Goal: Contribute content: Contribute content

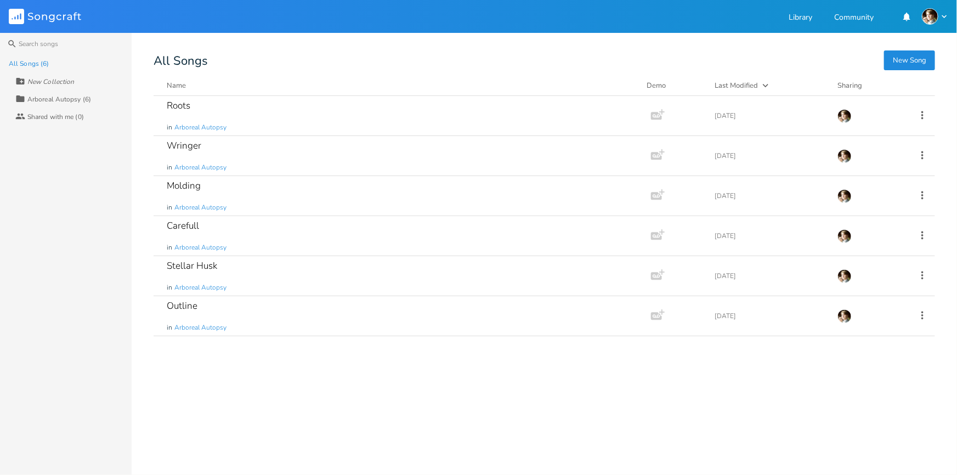
click at [193, 76] on div "New Song All Songs Name Demo Last Modified Sharing Roots in Arboreal Autopsy Ad…" at bounding box center [556, 260] width 804 height 411
drag, startPoint x: 157, startPoint y: 60, endPoint x: 208, endPoint y: 55, distance: 51.9
click at [208, 55] on div "All Songs" at bounding box center [545, 61] width 782 height 12
click at [213, 58] on div "All Songs" at bounding box center [545, 61] width 782 height 12
click at [910, 64] on button "New Song" at bounding box center [909, 60] width 51 height 20
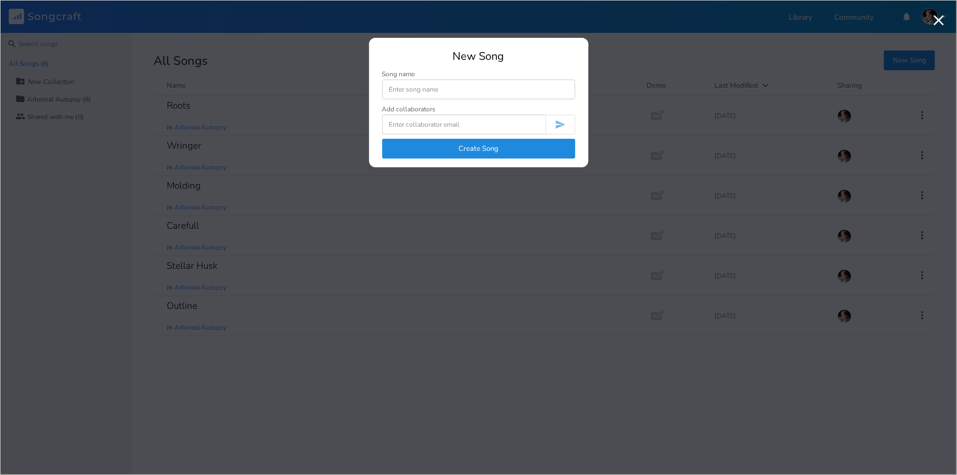
click at [434, 93] on input at bounding box center [478, 90] width 193 height 20
click at [408, 80] on input at bounding box center [478, 90] width 193 height 20
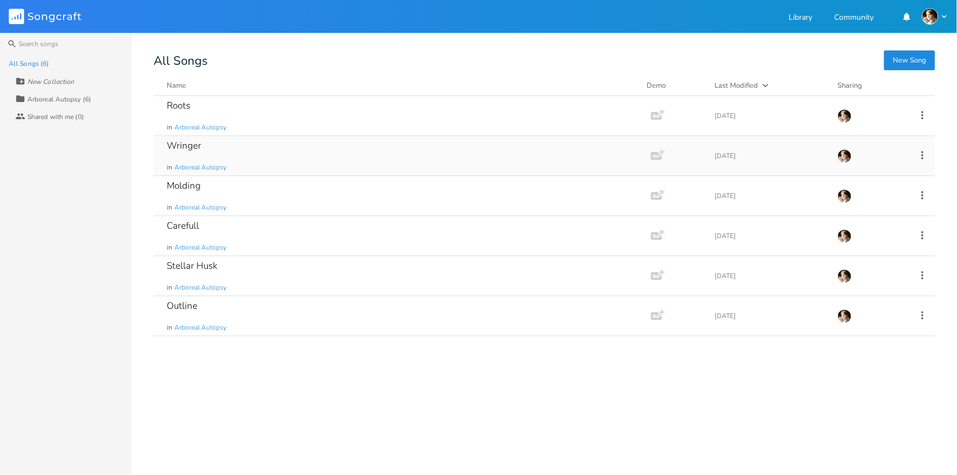
click at [239, 148] on div "Wringer in Arboreal Autopsy" at bounding box center [400, 155] width 467 height 39
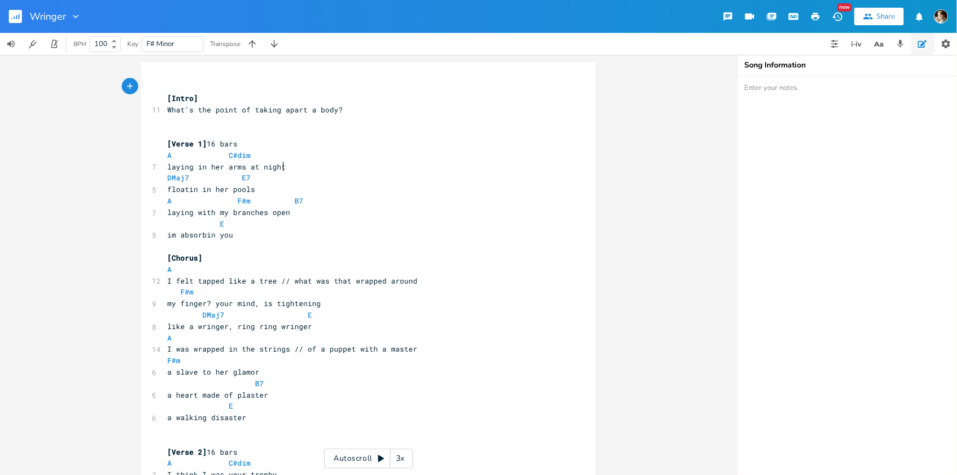
click at [295, 164] on pre "laying in her arms at night" at bounding box center [363, 167] width 396 height 12
type textarea "laying in her arms at night"
click at [167, 165] on span "laying in her arms at night" at bounding box center [226, 167] width 118 height 10
click at [259, 232] on pre "im absorbin you" at bounding box center [363, 235] width 396 height 12
click at [227, 126] on pre "​" at bounding box center [363, 121] width 396 height 12
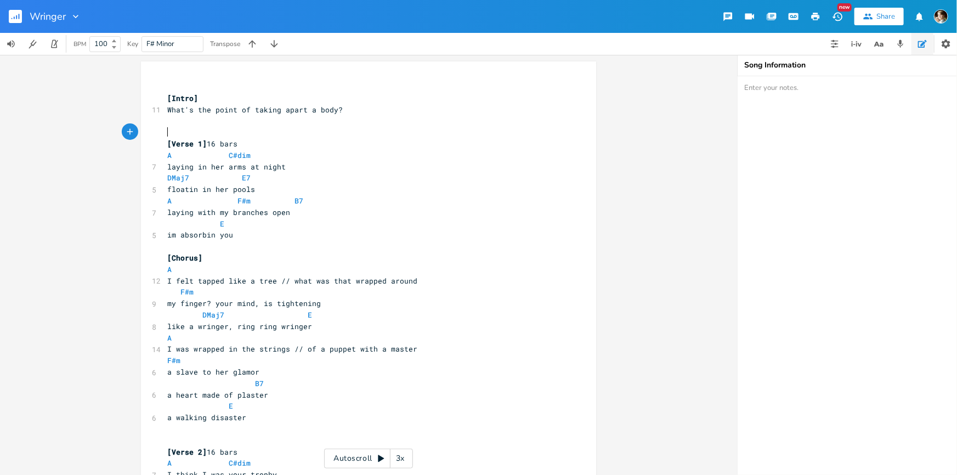
click at [230, 128] on pre "​" at bounding box center [363, 133] width 396 height 12
click at [289, 167] on pre "laying in her arms at night" at bounding box center [363, 167] width 396 height 12
click at [259, 187] on pre "floatin in her pools" at bounding box center [363, 190] width 396 height 12
click at [290, 212] on pre "laying with my branches open" at bounding box center [363, 213] width 396 height 12
click at [216, 189] on span "floatin in her pools" at bounding box center [211, 189] width 88 height 10
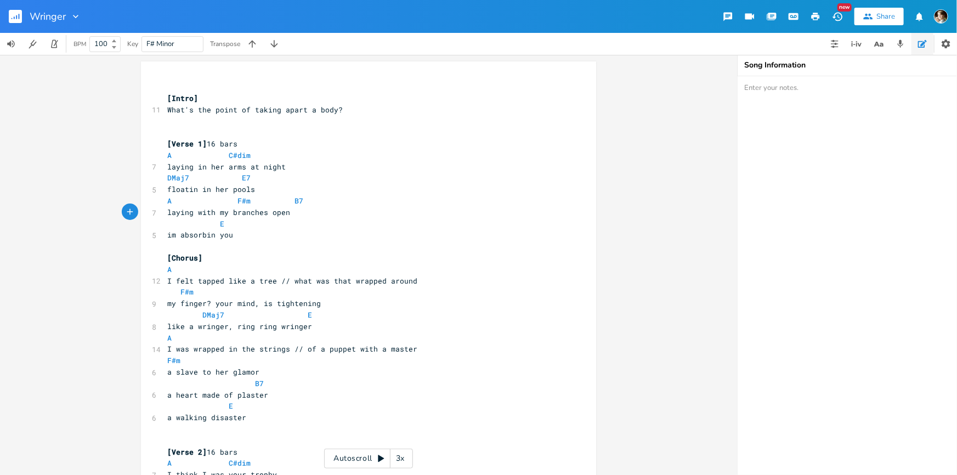
type textarea "her"
click at [216, 189] on span "floatin in her pools" at bounding box center [211, 189] width 88 height 10
click at [313, 212] on pre "laying with my branches open" at bounding box center [363, 213] width 396 height 12
click at [228, 235] on span "im absorbin you" at bounding box center [200, 235] width 66 height 10
click at [170, 234] on span "im absorbin you" at bounding box center [200, 235] width 66 height 10
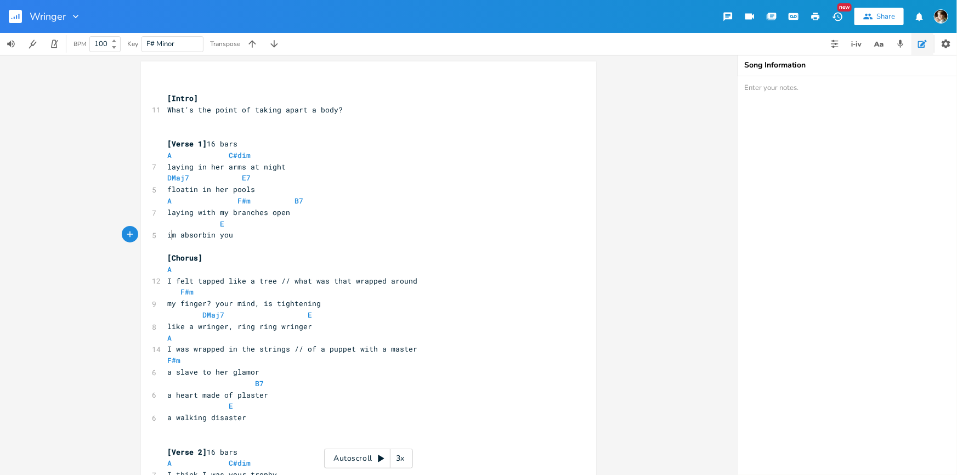
click at [167, 232] on span "im absorbin you" at bounding box center [200, 235] width 66 height 10
click at [262, 233] on pre "im absorbin you" at bounding box center [363, 235] width 396 height 12
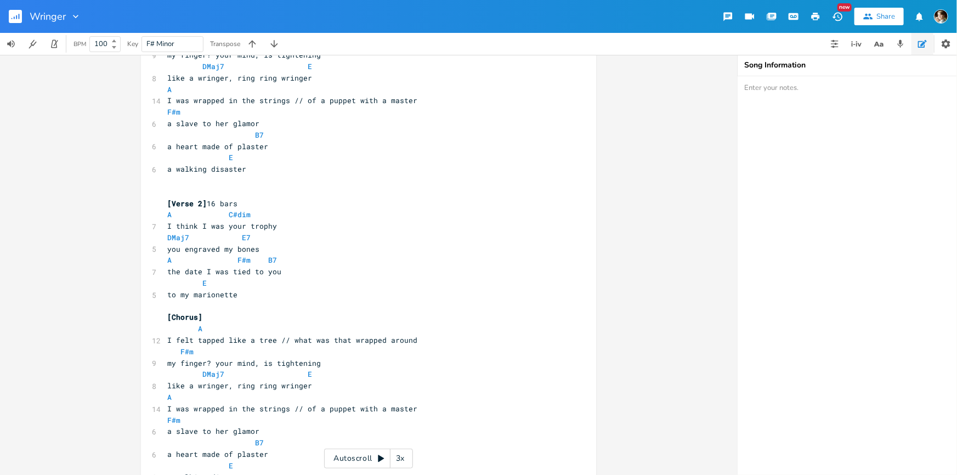
scroll to position [249, 0]
click at [246, 295] on pre "to my marionette" at bounding box center [363, 295] width 396 height 12
click at [280, 224] on pre "I think I was your trophy" at bounding box center [363, 226] width 396 height 12
click at [280, 272] on pre "the date I was tied to you" at bounding box center [363, 272] width 396 height 12
click at [167, 270] on span "the date I was tied to you" at bounding box center [224, 271] width 114 height 10
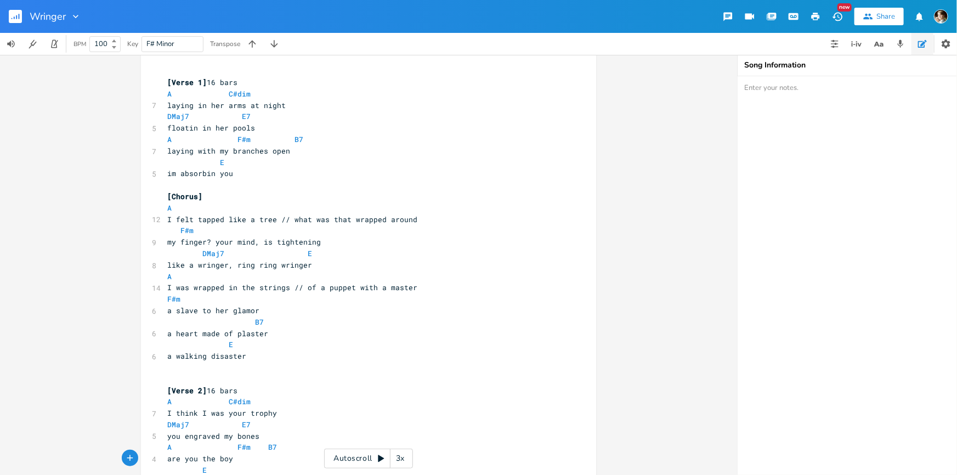
scroll to position [437, 0]
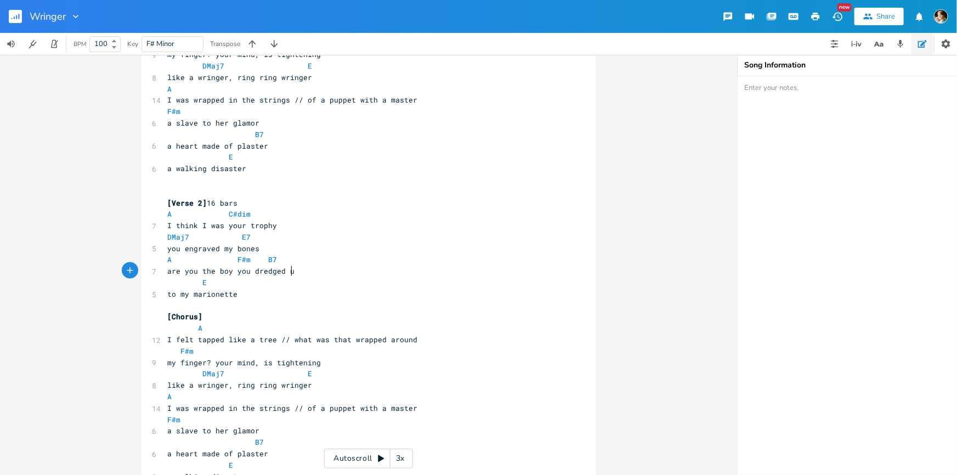
type textarea "are you the boy you dredged up"
click at [307, 295] on pre "to my marionette" at bounding box center [363, 295] width 396 height 12
click at [167, 292] on span "to my marionette" at bounding box center [202, 294] width 70 height 10
type textarea "ripped out of my [PERSON_NAME]"
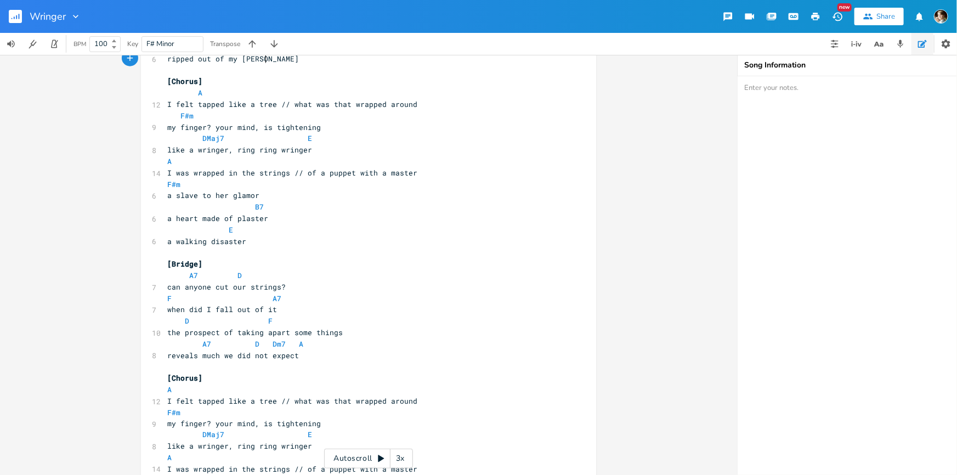
scroll to position [686, 0]
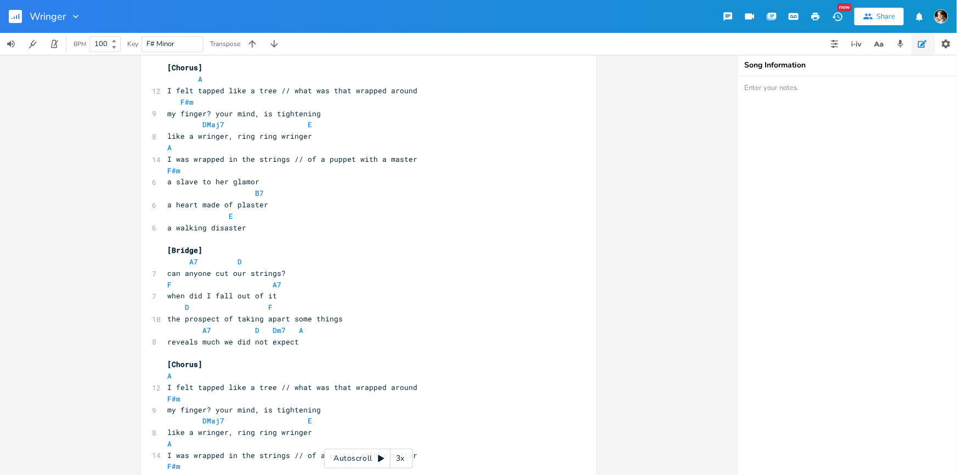
click at [295, 348] on pre "​" at bounding box center [363, 353] width 396 height 12
click at [311, 346] on pre "reveals much we did not expect" at bounding box center [363, 342] width 396 height 12
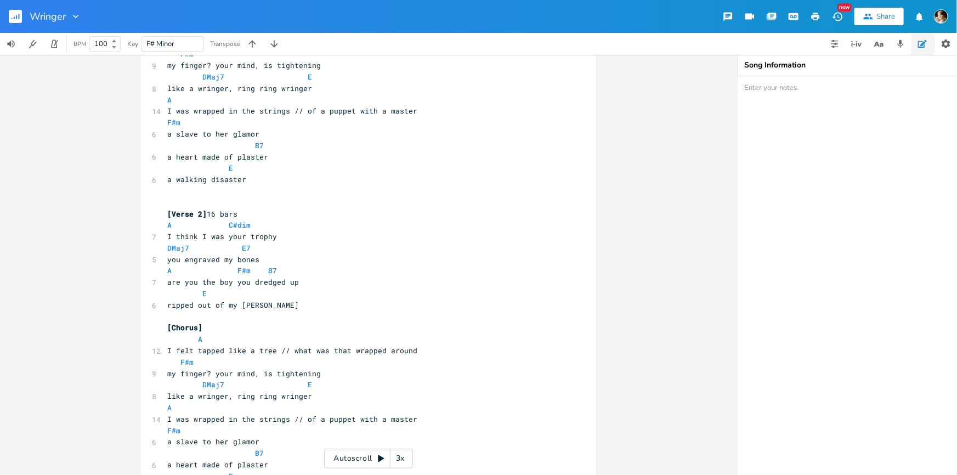
scroll to position [499, 0]
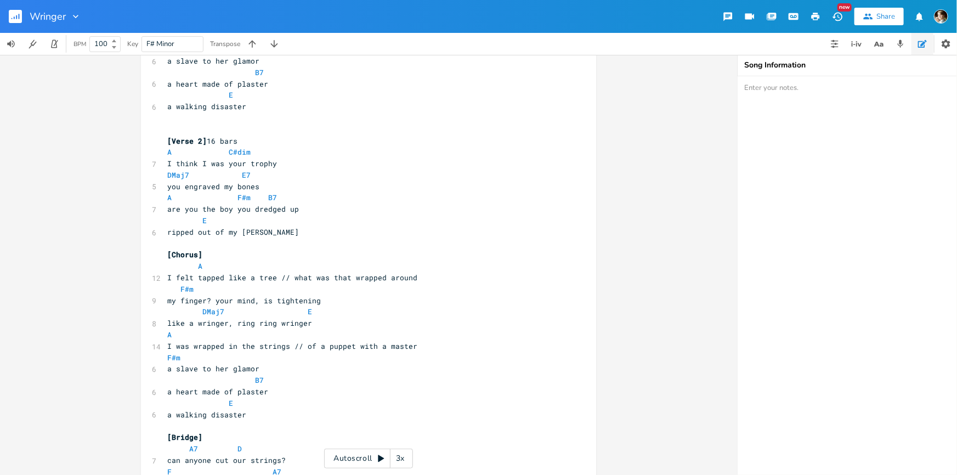
drag, startPoint x: 162, startPoint y: 153, endPoint x: 280, endPoint y: 167, distance: 119.3
click at [165, 153] on pre "A C#dim" at bounding box center [363, 152] width 396 height 12
type textarea "A C#dim"
click at [271, 147] on pre "A C#dim" at bounding box center [363, 152] width 396 height 12
click at [280, 154] on pre "A C#dim" at bounding box center [363, 152] width 396 height 12
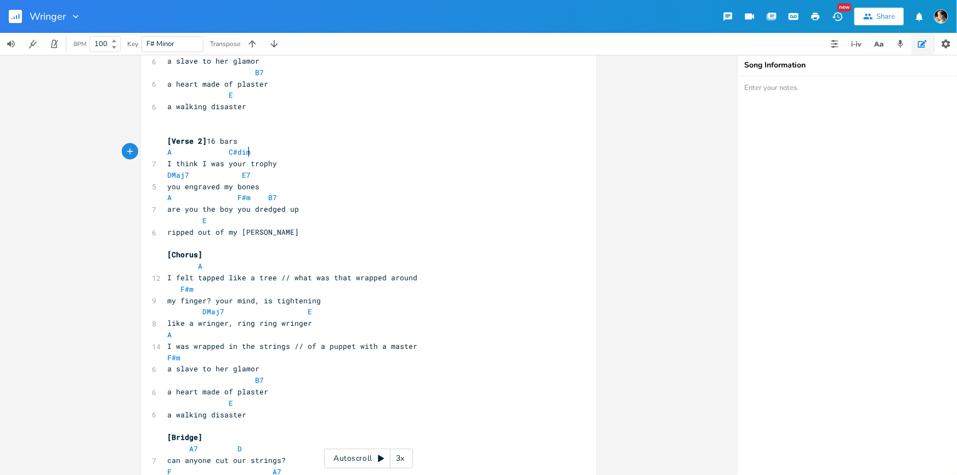
paste textarea "DMaj7 E7"
click at [165, 174] on pre "DMaj7 E7" at bounding box center [363, 176] width 396 height 12
click at [251, 178] on pre "DMaj7 E7" at bounding box center [363, 176] width 396 height 12
type textarea "DMaj7 E7"
click at [165, 176] on pre "DMaj7 E7" at bounding box center [363, 176] width 396 height 12
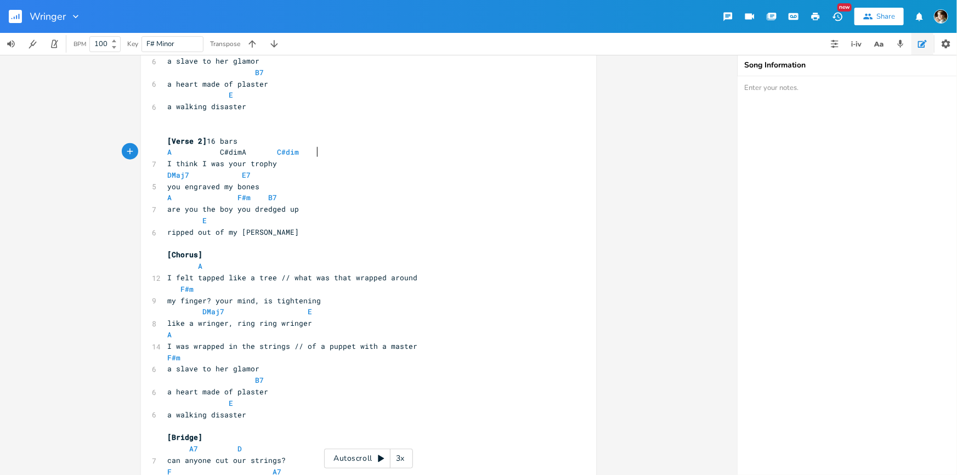
click at [345, 153] on pre "A C#dimA C#dim" at bounding box center [363, 152] width 396 height 12
paste textarea "A C#dimDMaj7 E7"
click at [246, 150] on span "A C#dimA C#dimDMaj7 E7" at bounding box center [272, 152] width 211 height 10
type textarea "A C#dimDMaj7 E7"
click at [417, 151] on pre "A C#dimA C#dimDMaj7 E7" at bounding box center [363, 152] width 396 height 12
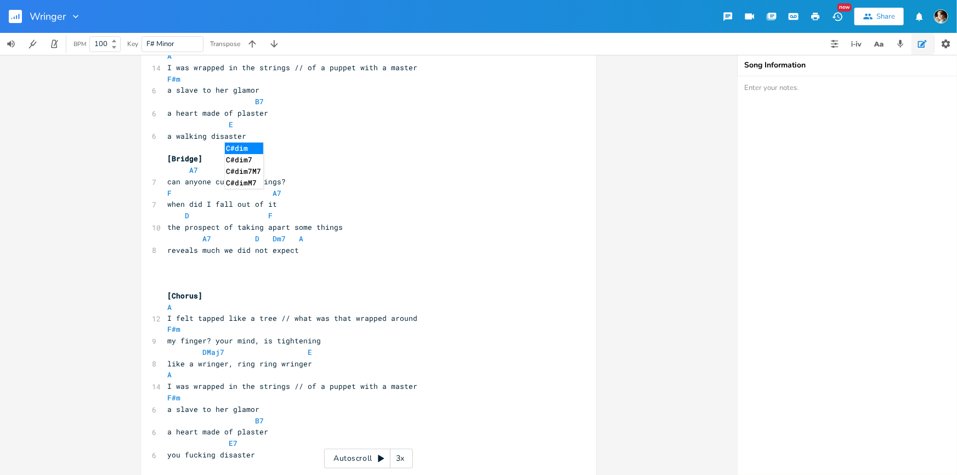
scroll to position [848, 0]
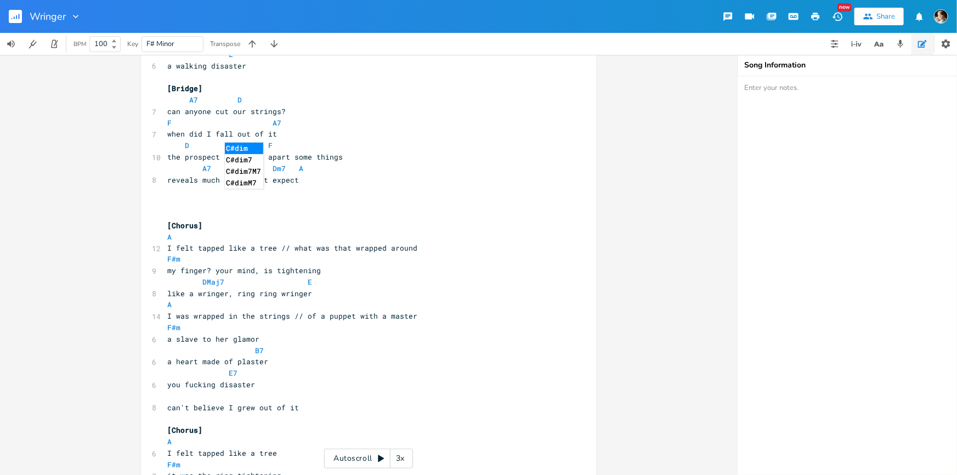
click at [197, 207] on pre "​" at bounding box center [363, 203] width 396 height 12
paste textarea
click at [245, 201] on span "A C#dimDMaj7 E7" at bounding box center [248, 202] width 162 height 10
click at [214, 201] on span at bounding box center [211, 203] width 18 height 12
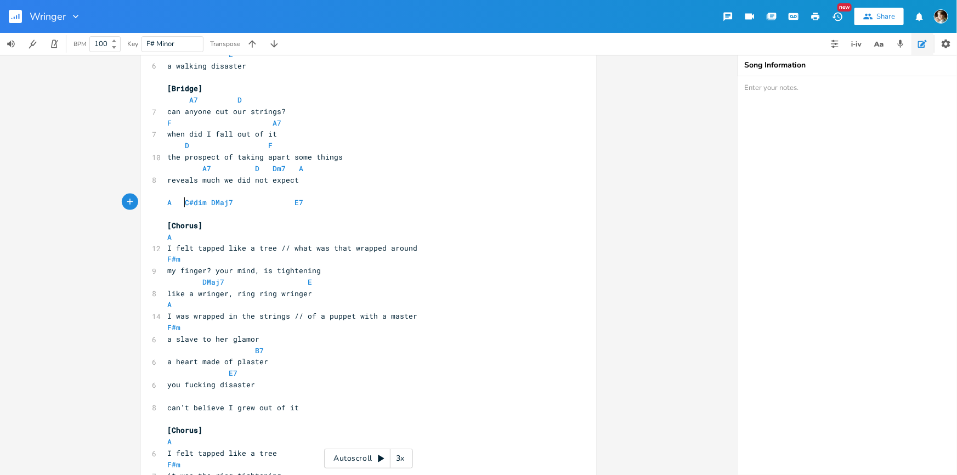
click at [284, 201] on span "A C#dim DMaj7 E7" at bounding box center [237, 202] width 140 height 10
click at [287, 201] on span "A C#dim DMaj7 E7" at bounding box center [237, 202] width 140 height 10
click at [179, 199] on span "A C#dim DMaj7 E7" at bounding box center [208, 202] width 83 height 10
click at [258, 97] on pre "A7 D" at bounding box center [363, 100] width 396 height 12
type textarea "maj7"
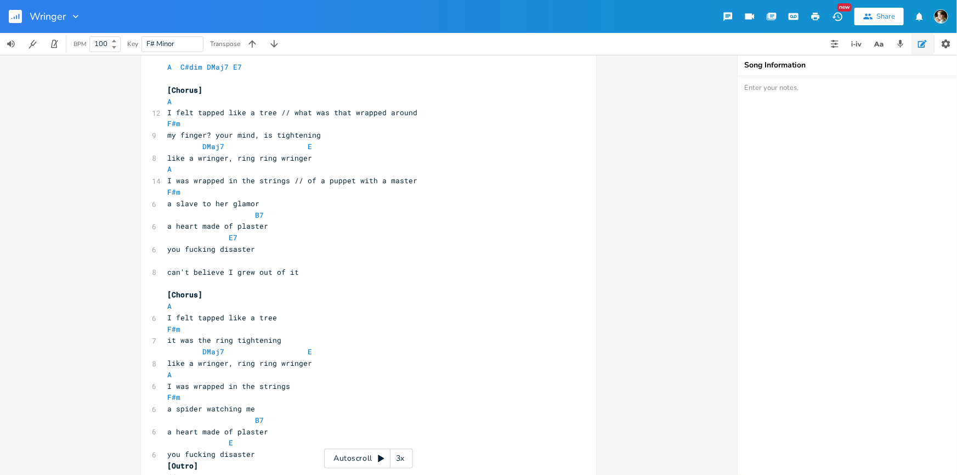
scroll to position [1025, 0]
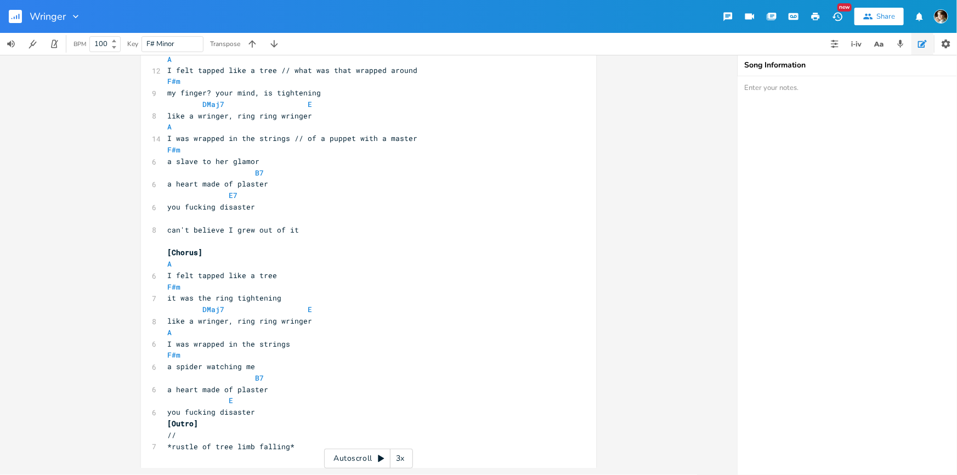
click at [292, 296] on pre "it was the ring tightening" at bounding box center [363, 299] width 396 height 12
click at [206, 294] on span "it was the ring tightening" at bounding box center [224, 299] width 114 height 10
click at [294, 296] on pre "it was the ring tightening" at bounding box center [363, 299] width 396 height 12
click at [294, 295] on pre "it was the ring tightening" at bounding box center [363, 299] width 396 height 12
click at [297, 341] on pre "I was wrapped in the strings" at bounding box center [363, 345] width 396 height 12
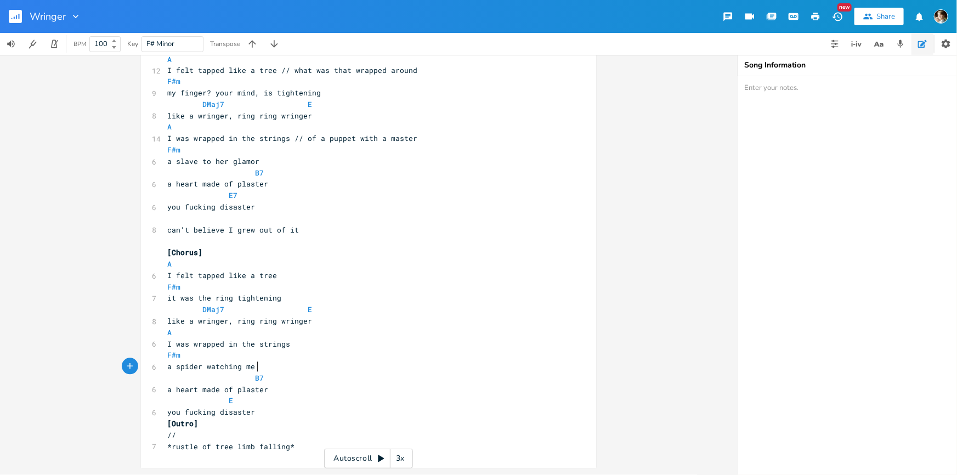
click at [274, 364] on pre "a spider watching me" at bounding box center [363, 368] width 396 height 12
click at [302, 335] on pre "A" at bounding box center [363, 334] width 396 height 12
click at [280, 359] on pre "F#m" at bounding box center [363, 356] width 396 height 12
click at [305, 332] on pre "A" at bounding box center [363, 334] width 396 height 12
click at [294, 346] on pre "I was wrapped in the strings" at bounding box center [363, 345] width 396 height 12
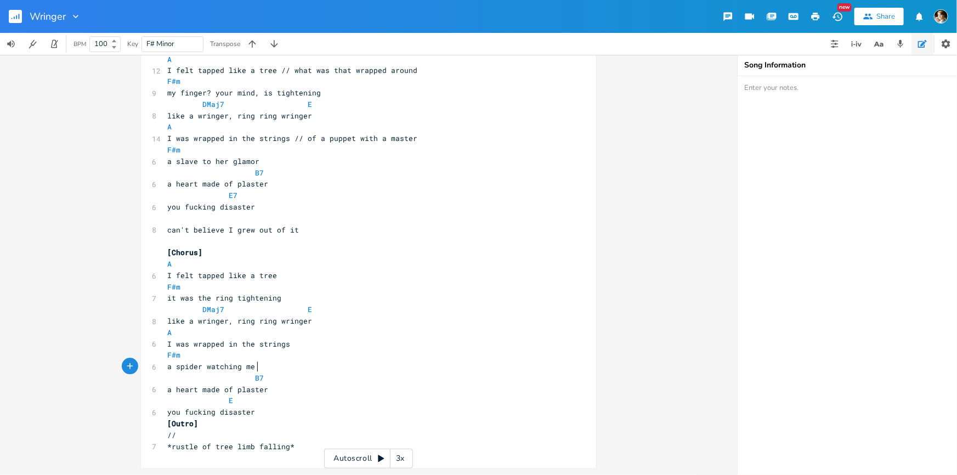
click at [279, 366] on pre "a spider watching me" at bounding box center [363, 368] width 396 height 12
click at [279, 379] on pre "B7" at bounding box center [363, 379] width 396 height 12
click at [273, 391] on pre "a heart made of plaster" at bounding box center [363, 391] width 396 height 12
click at [230, 388] on span "a heart made of plaster" at bounding box center [217, 390] width 101 height 10
click at [247, 379] on span at bounding box center [247, 379] width 18 height 12
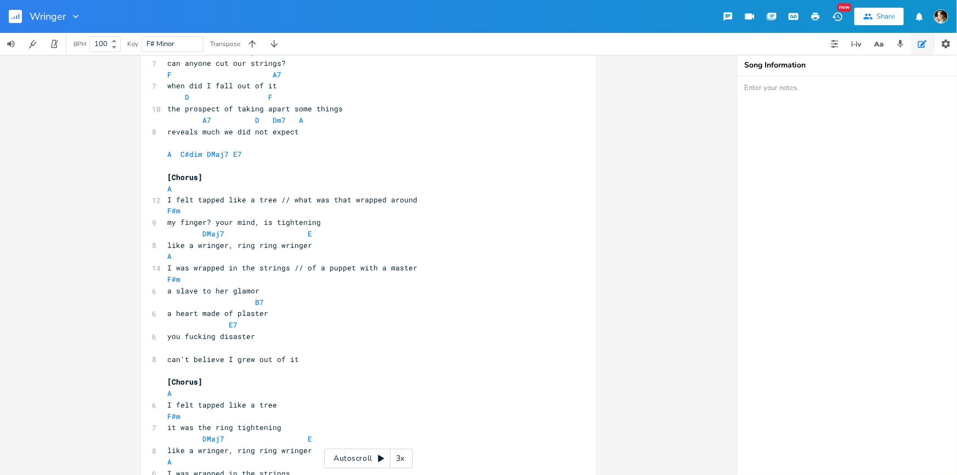
scroll to position [876, 0]
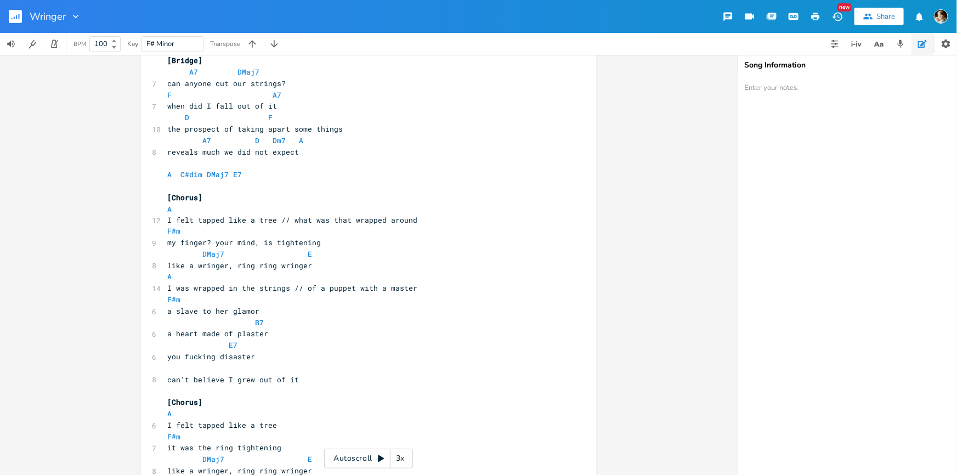
click at [279, 329] on pre "a heart made of plaster" at bounding box center [363, 335] width 396 height 12
click at [263, 301] on pre "F#m" at bounding box center [363, 301] width 396 height 12
click at [255, 313] on span "a slave to her glamor" at bounding box center [213, 312] width 92 height 10
click at [292, 219] on span "I felt tapped like a tree // what was that wrapped around" at bounding box center [292, 220] width 250 height 10
click at [285, 219] on span "I felt tapped like a tree // what was that wrapped around" at bounding box center [292, 220] width 250 height 10
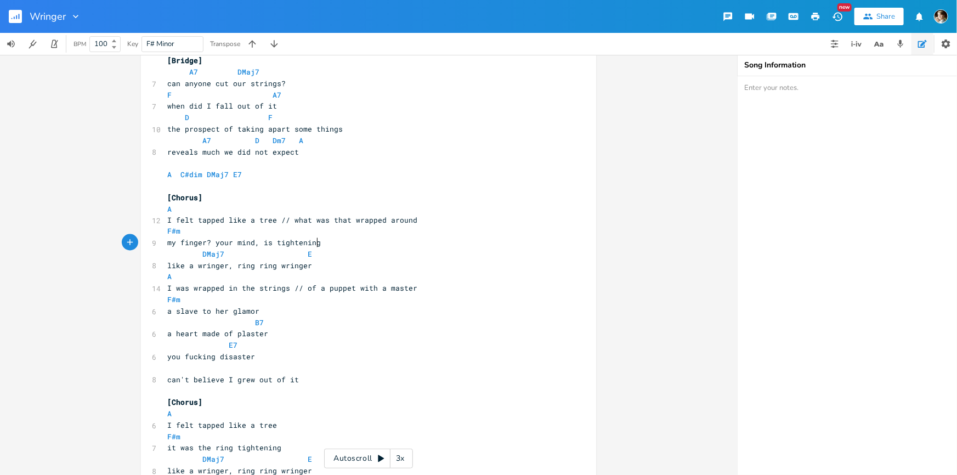
click at [318, 246] on pre "my finger? your mind, is tightening" at bounding box center [363, 244] width 396 height 12
click at [244, 240] on span "my finger? your mind, is tightening" at bounding box center [244, 243] width 154 height 10
type textarea "mind"
click at [244, 240] on span "my finger? your mind, is tightening" at bounding box center [244, 243] width 154 height 10
type textarea "my heart"
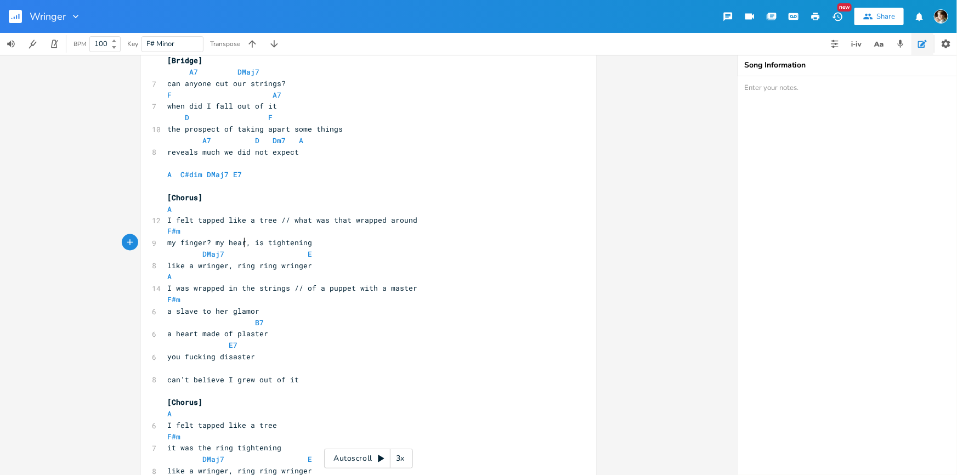
scroll to position [0, 28]
click at [172, 266] on span "like a wringer, ring ring wringer" at bounding box center [239, 266] width 145 height 10
type textarea "in the"
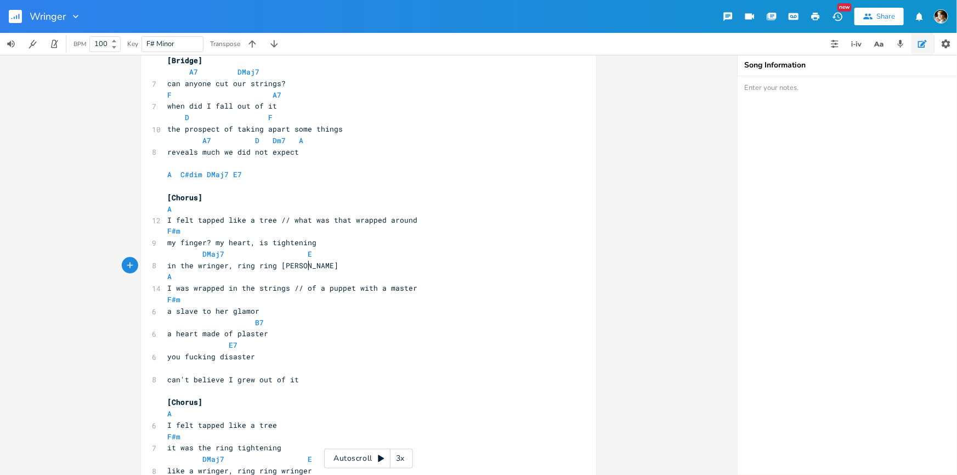
click at [364, 270] on pre "in the wringer, ring ring [PERSON_NAME]" at bounding box center [363, 267] width 396 height 12
click at [298, 293] on pre "I was wrapped in the strings // of a puppet with a master" at bounding box center [363, 289] width 396 height 12
click at [196, 287] on span "I was wrapped in the strings // of a puppet with a master" at bounding box center [292, 289] width 250 height 10
type textarea "t"
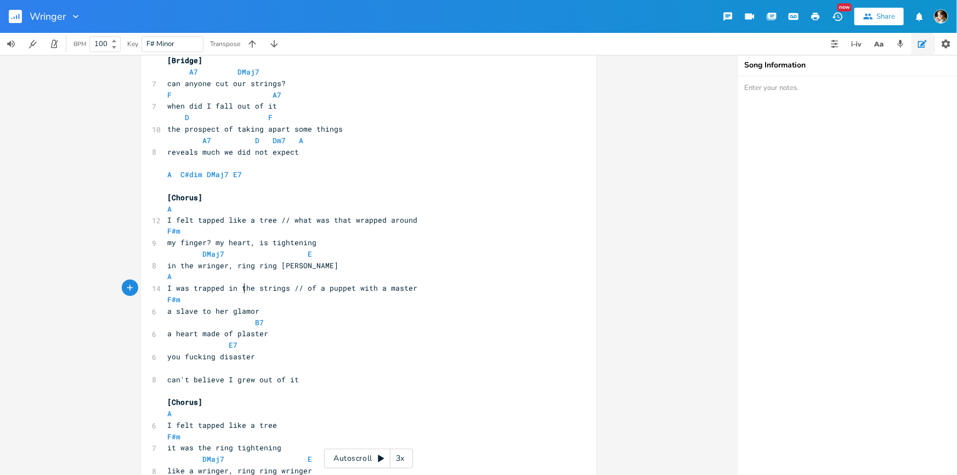
click at [242, 287] on span "I was trapped in the strings // of a puppet with a master" at bounding box center [292, 289] width 250 height 10
type textarea "your"
click at [308, 285] on span "I was trapped in your strings // of a puppet with a master" at bounding box center [294, 289] width 255 height 10
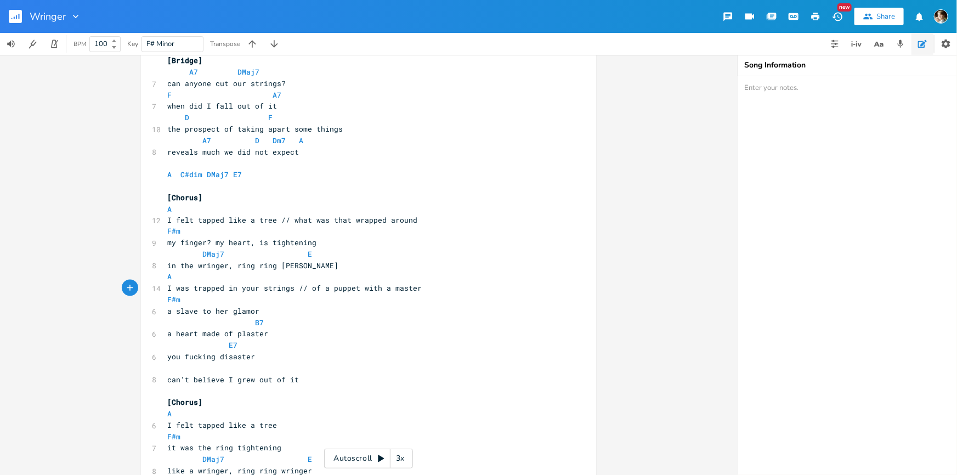
click at [327, 287] on span "I was trapped in your strings // of a puppet with a master" at bounding box center [294, 289] width 255 height 10
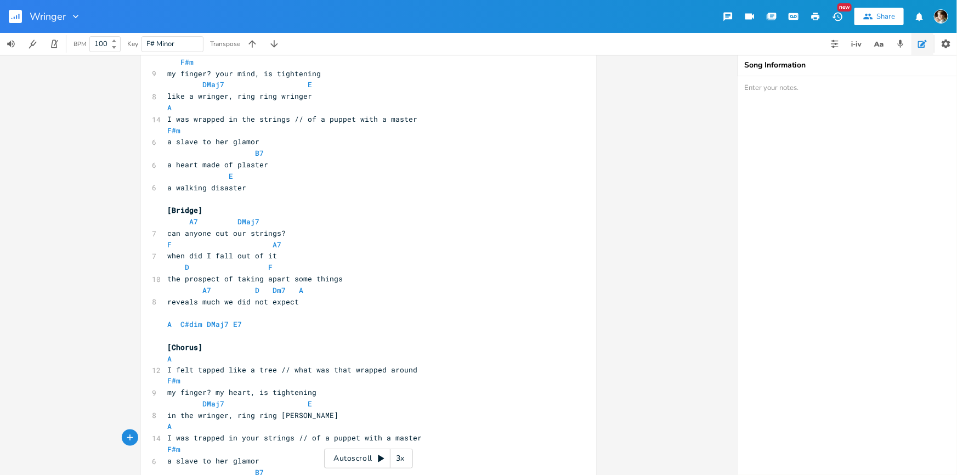
scroll to position [477, 0]
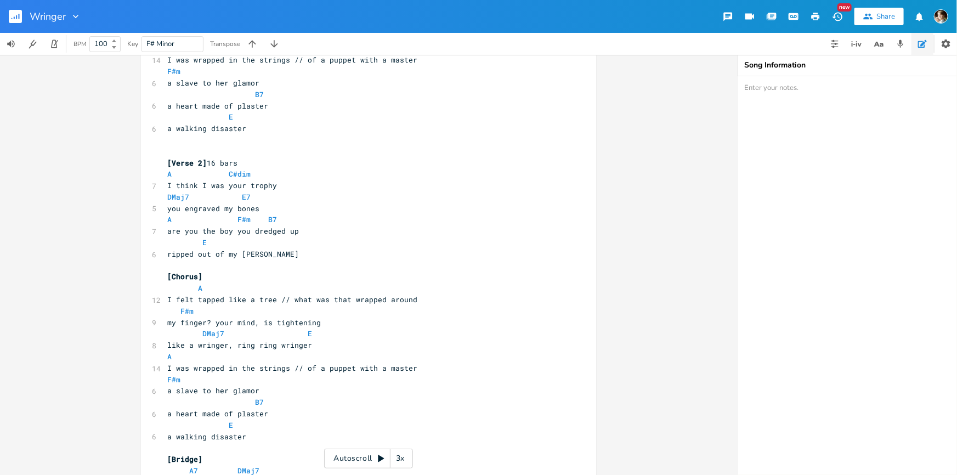
click at [282, 249] on pre "ripped out of my [PERSON_NAME]" at bounding box center [363, 255] width 396 height 12
type textarea "and wouldn't"
click at [268, 217] on span "B7" at bounding box center [272, 220] width 9 height 10
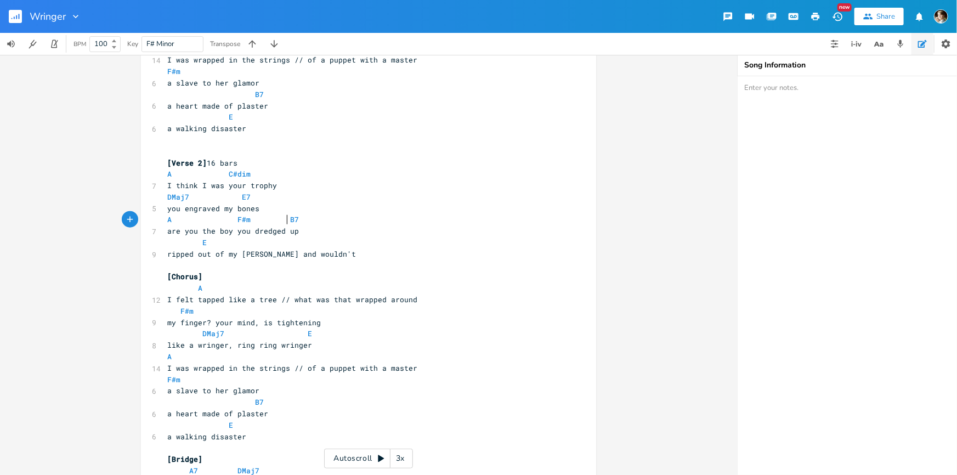
click at [231, 231] on span "are you the boy you dredged up" at bounding box center [233, 231] width 132 height 10
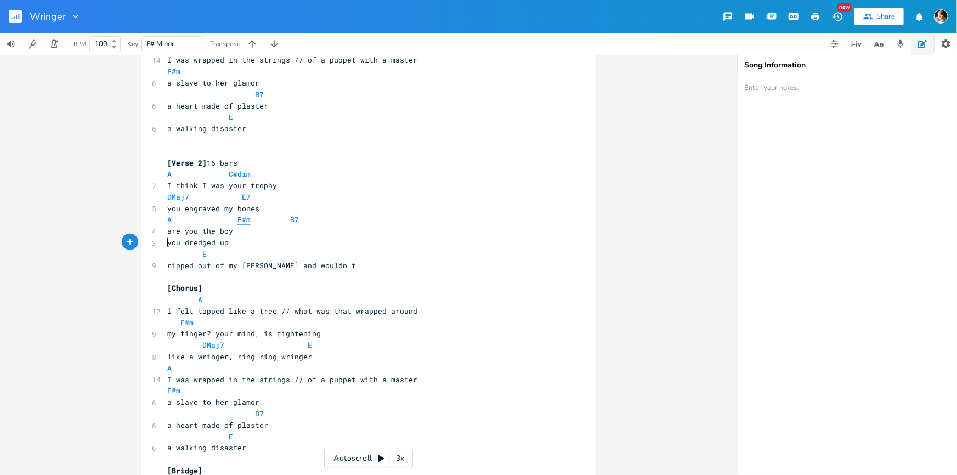
click at [238, 219] on span "F#m" at bounding box center [244, 220] width 13 height 10
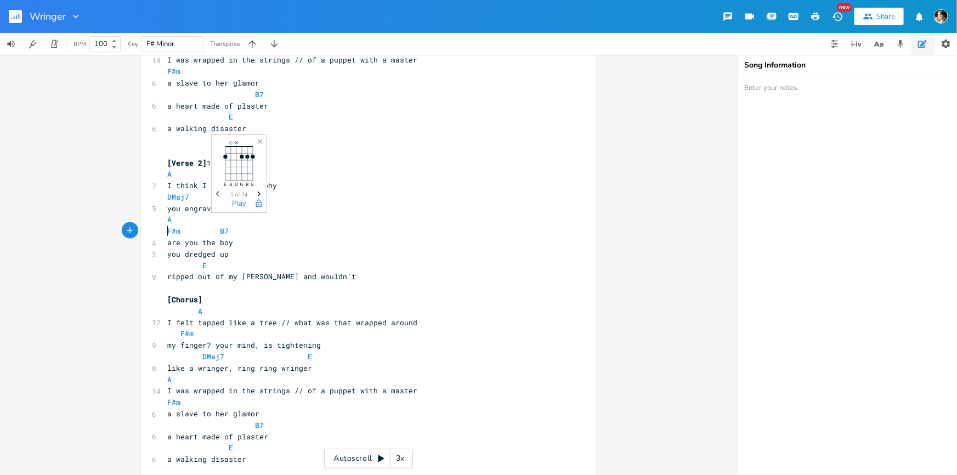
type textarea "F#m B7"
click at [229, 231] on pre "F#m B7" at bounding box center [363, 231] width 396 height 12
type textarea "are you the boy"
click at [240, 237] on pre "are you the boy" at bounding box center [363, 243] width 396 height 12
click at [240, 245] on pre "are you the boy" at bounding box center [363, 243] width 396 height 12
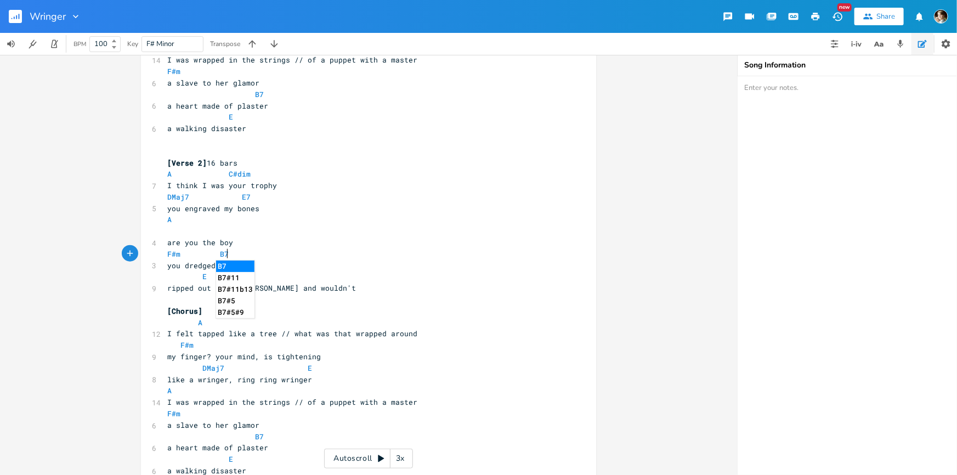
click at [220, 220] on span at bounding box center [229, 220] width 18 height 12
click at [214, 229] on pre "​" at bounding box center [363, 231] width 396 height 12
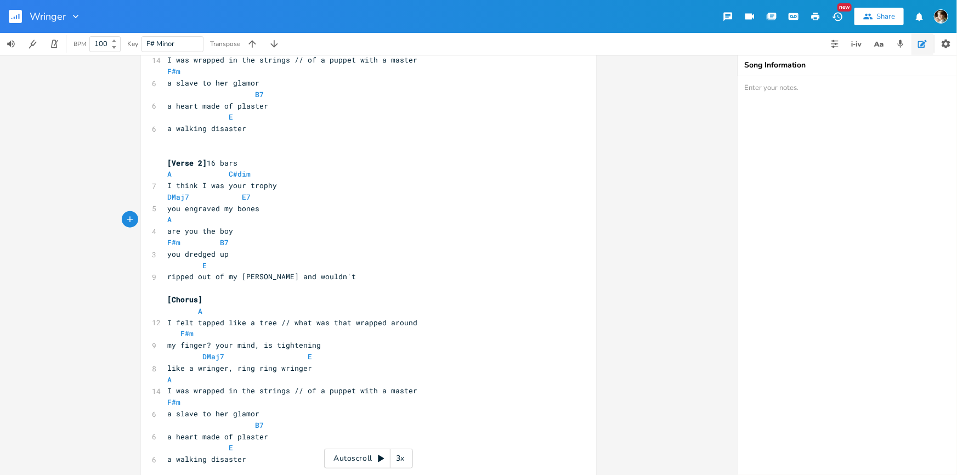
click at [211, 271] on pre "ripped out of my [PERSON_NAME] and wouldn't" at bounding box center [363, 277] width 396 height 12
click at [352, 275] on pre "ripped out of my [PERSON_NAME] and wouldn't" at bounding box center [363, 277] width 396 height 12
type textarea "let up"
click at [291, 266] on pre "E" at bounding box center [363, 266] width 396 height 12
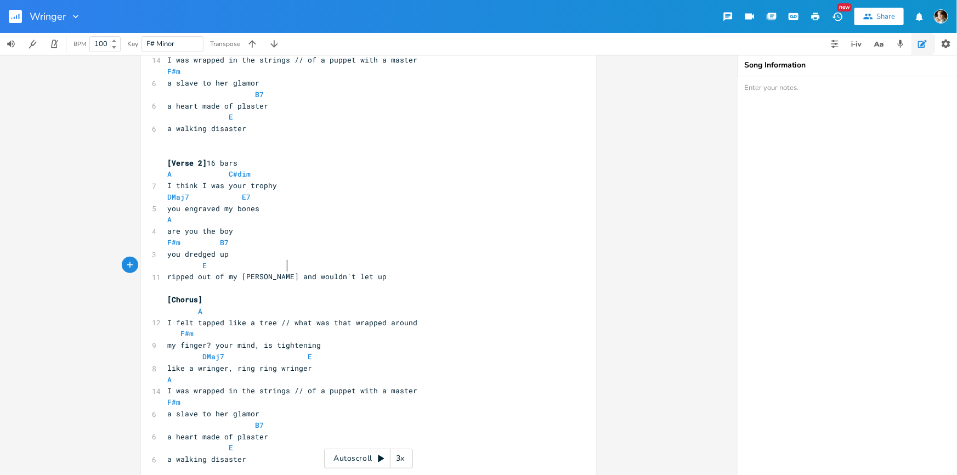
scroll to position [0, 5]
type textarea "D"
click at [297, 274] on li "D" at bounding box center [301, 278] width 33 height 12
click at [310, 265] on pre "E D" at bounding box center [363, 266] width 396 height 12
type textarea "maj7"
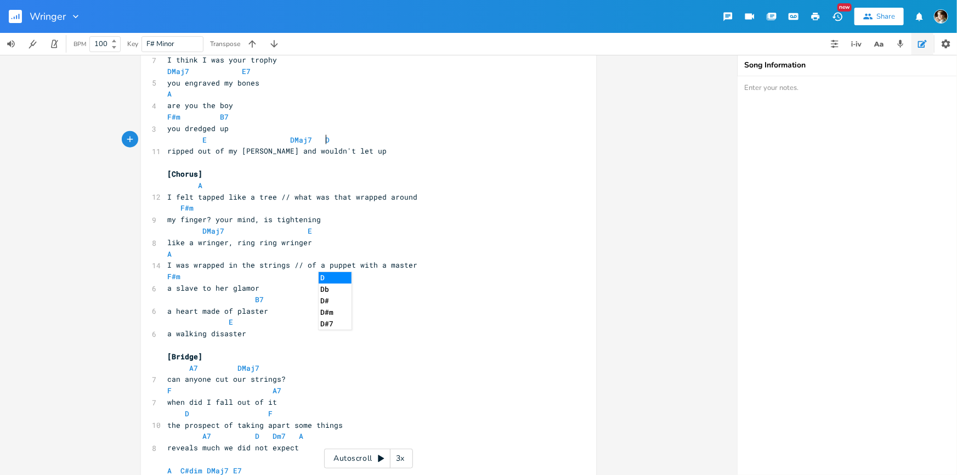
scroll to position [549, 0]
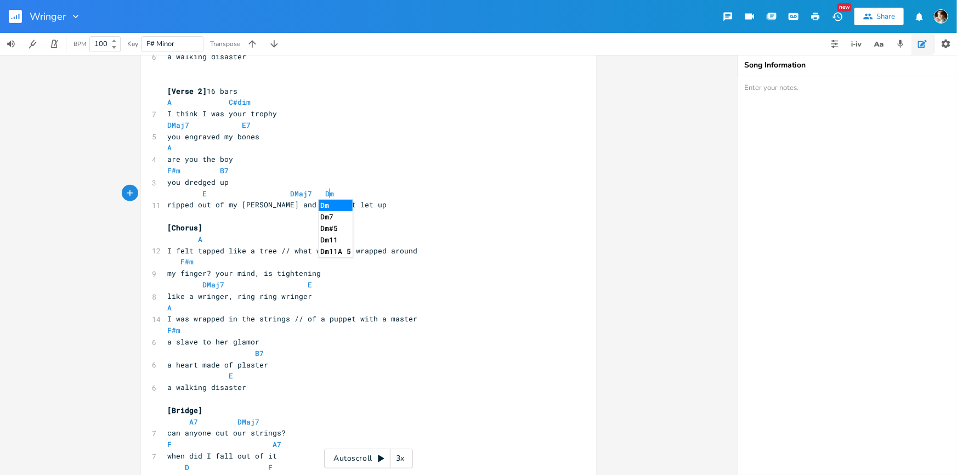
type textarea "Dm7"
click at [316, 193] on span at bounding box center [318, 194] width 13 height 12
click at [384, 197] on pre "E DMaj7 Dm7" at bounding box center [363, 194] width 396 height 12
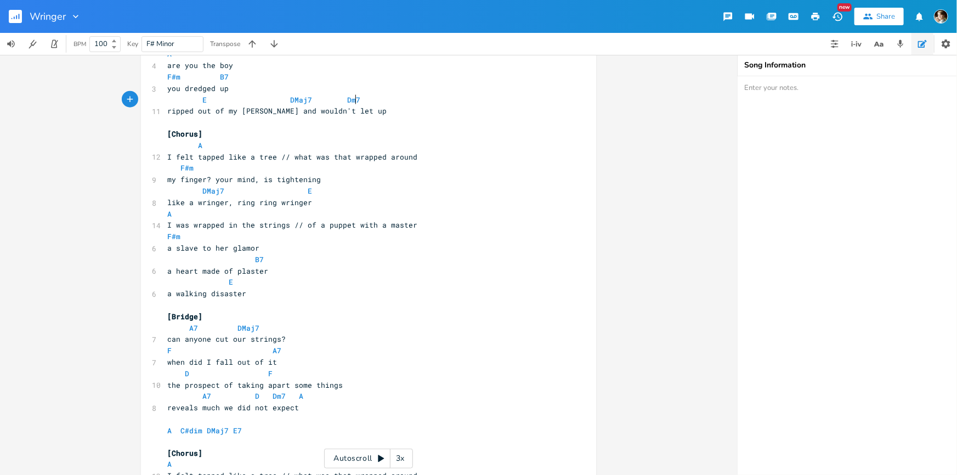
scroll to position [698, 0]
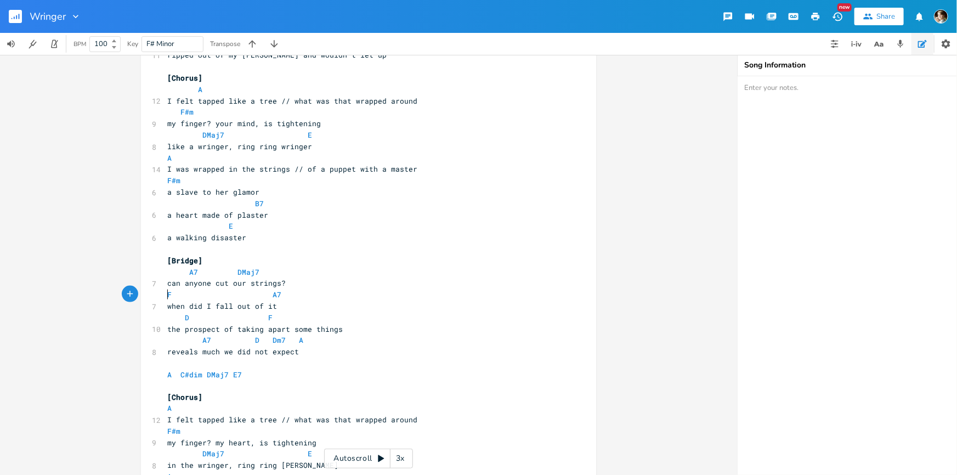
click at [165, 297] on pre "F A7" at bounding box center [363, 295] width 396 height 12
click at [308, 294] on span "A7" at bounding box center [312, 295] width 9 height 10
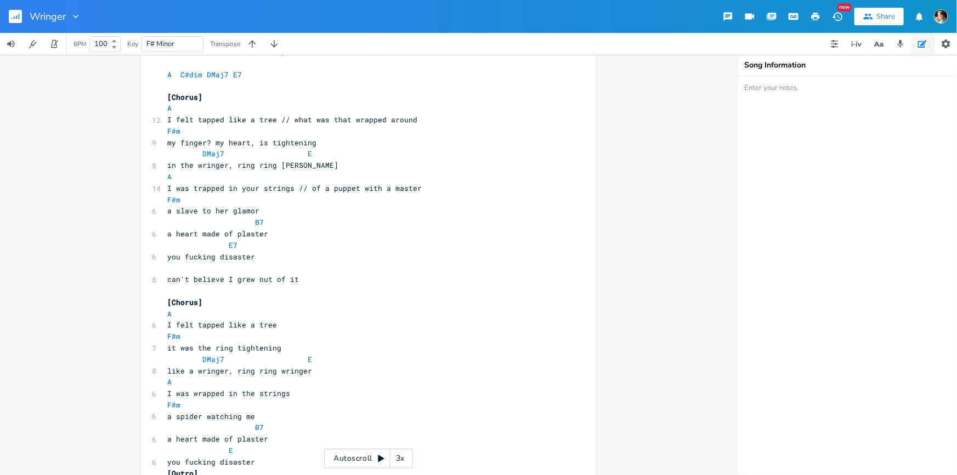
scroll to position [1048, 0]
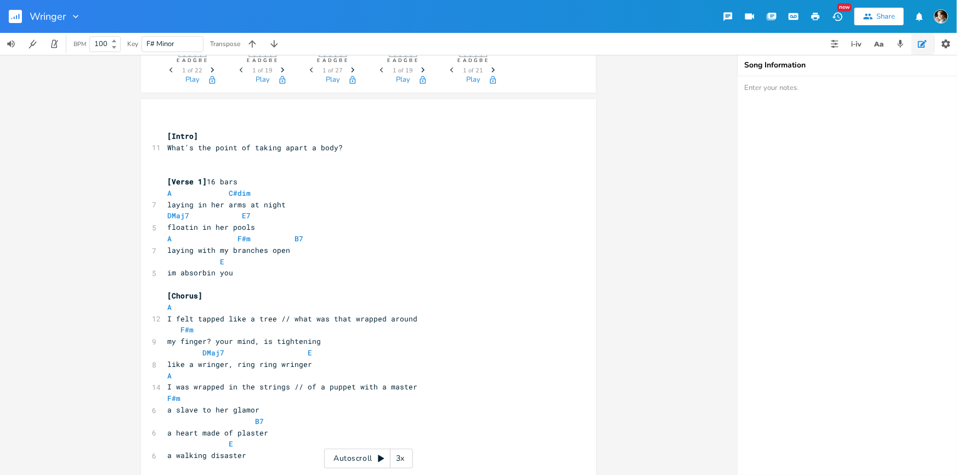
click at [381, 464] on div "Autoscroll 3x" at bounding box center [368, 459] width 89 height 20
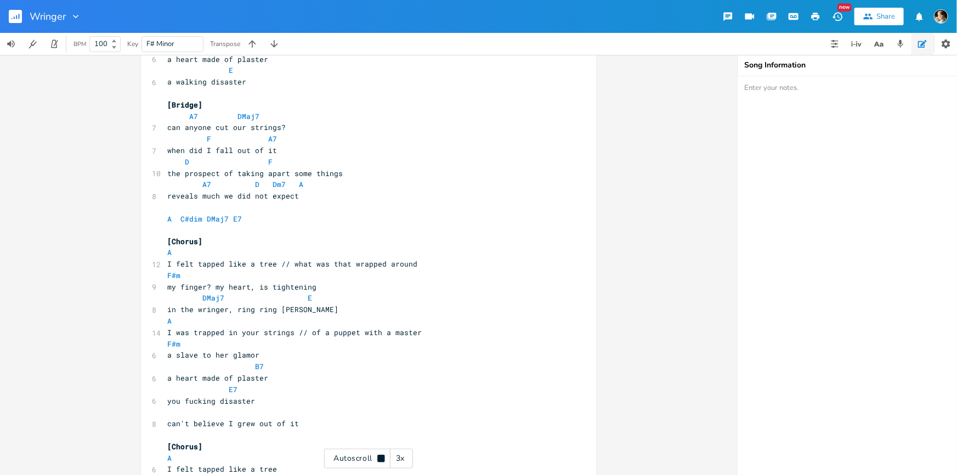
click at [371, 452] on div "Autoscroll 3x" at bounding box center [368, 459] width 89 height 20
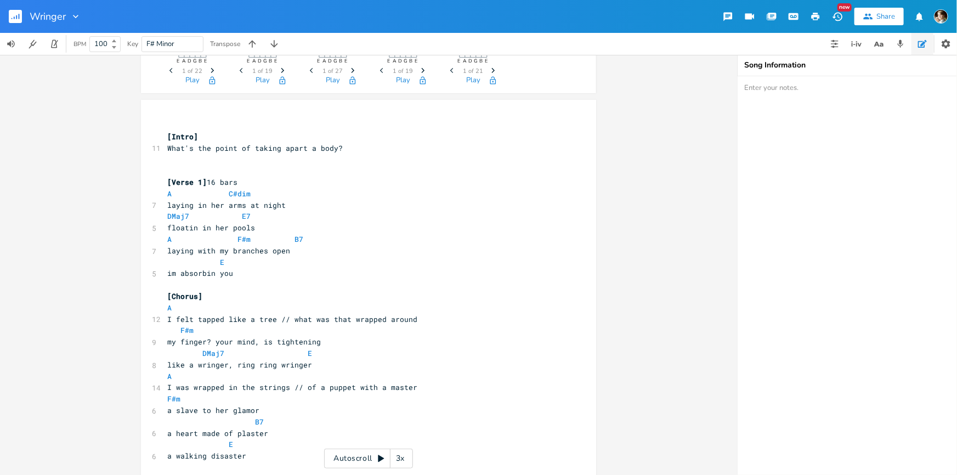
scroll to position [199, 0]
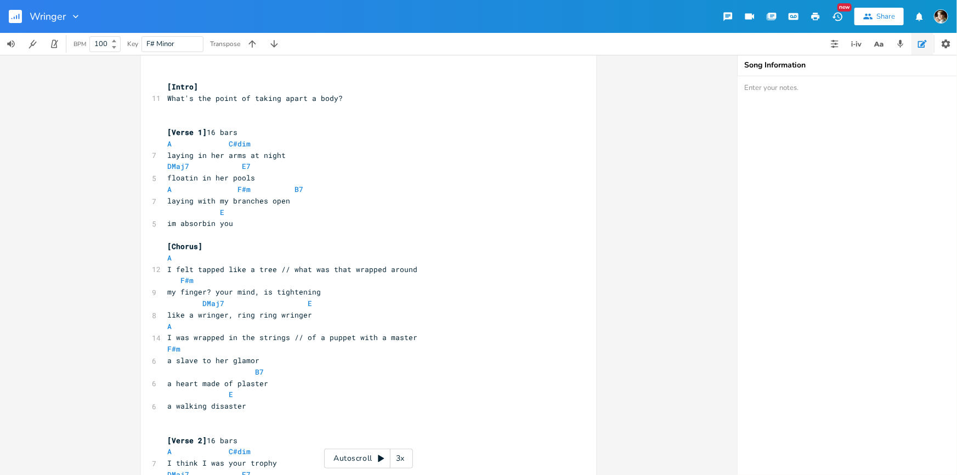
click at [379, 461] on icon at bounding box center [381, 458] width 6 height 7
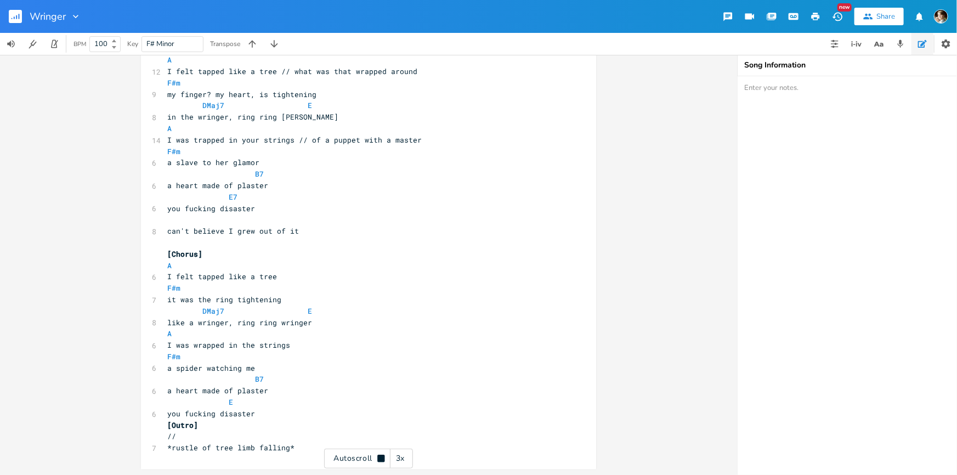
scroll to position [1048, 0]
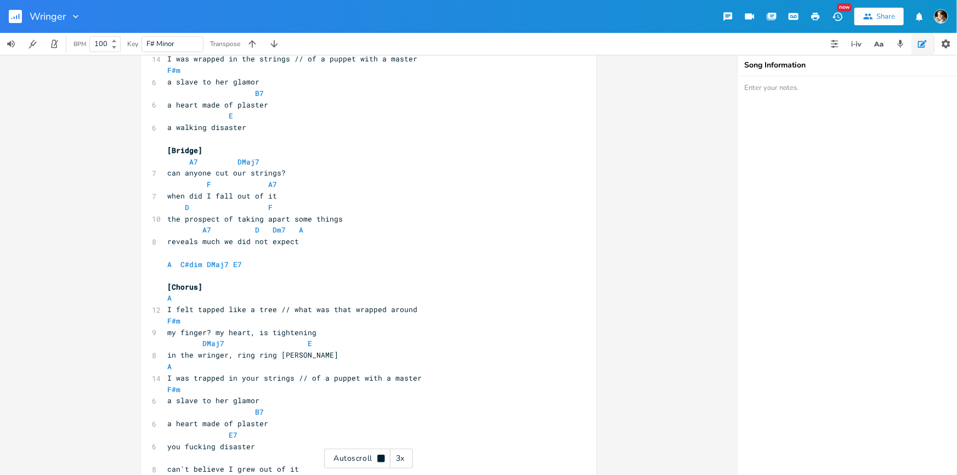
click at [169, 268] on pre "A C#dim DMaj7 E7" at bounding box center [363, 265] width 396 height 12
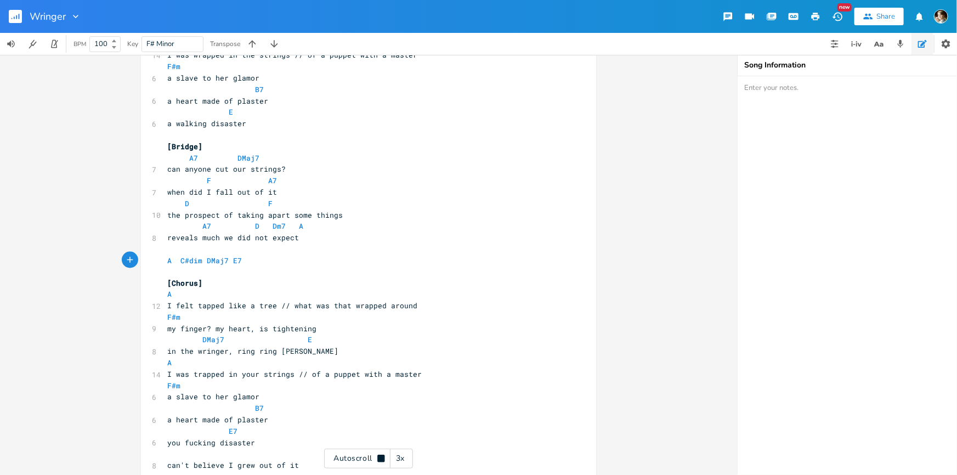
type textarea "7"
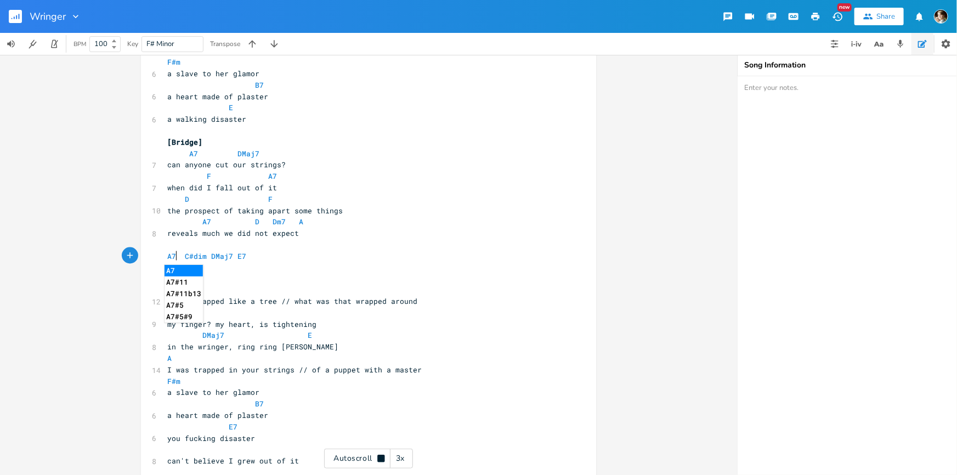
click at [308, 221] on pre "A7 D Dm7 A" at bounding box center [363, 222] width 396 height 12
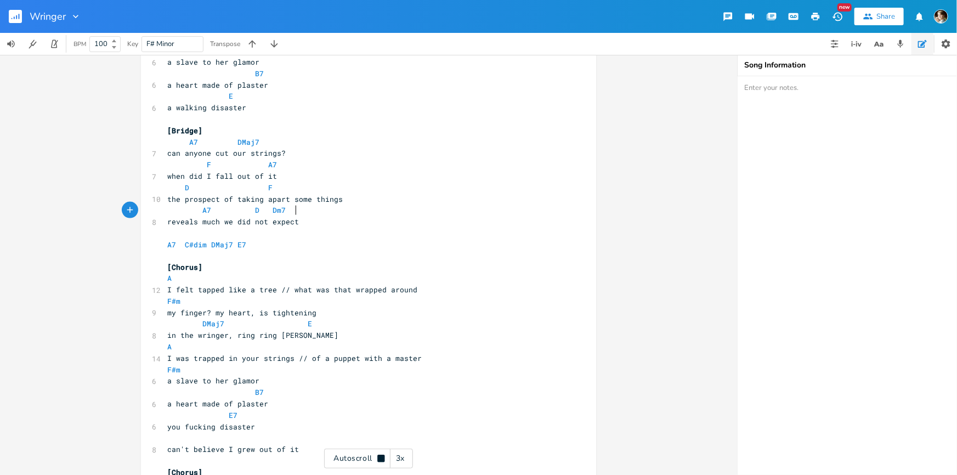
click at [377, 456] on icon at bounding box center [381, 458] width 9 height 9
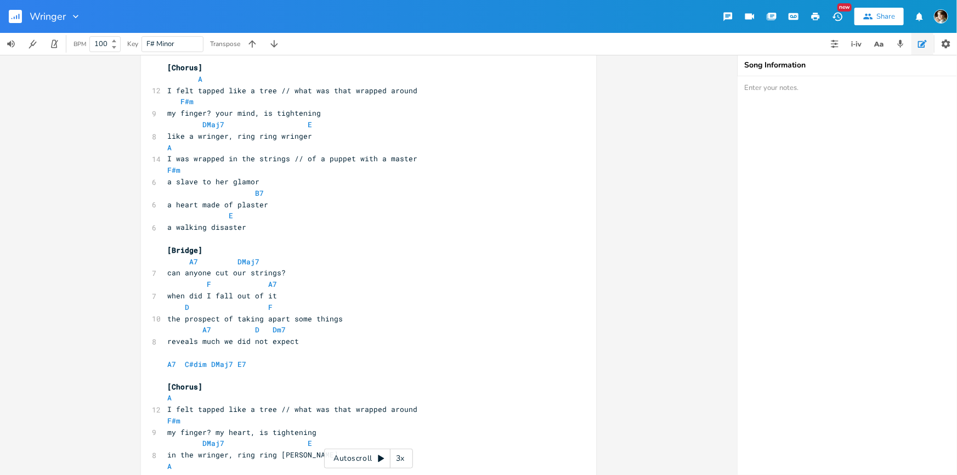
scroll to position [798, 0]
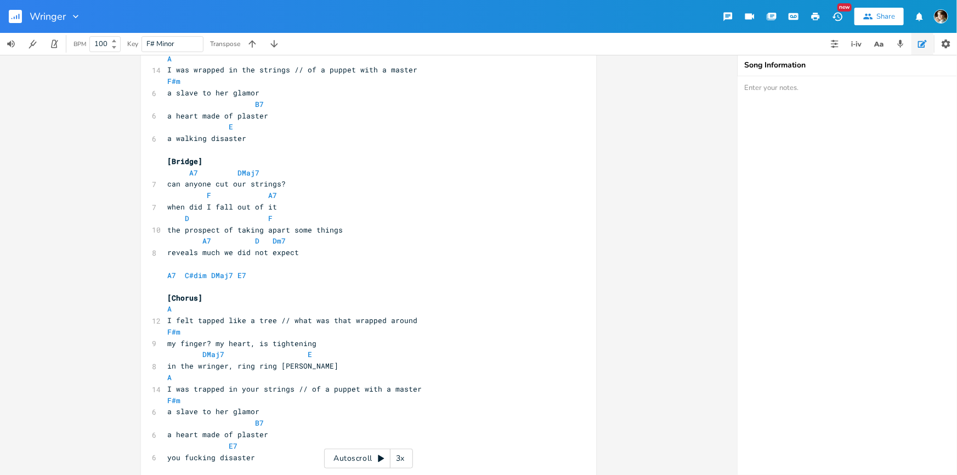
click at [262, 272] on pre "A7 C#dim DMaj7 E7" at bounding box center [363, 276] width 396 height 12
type textarea "A7 C#dim DMaj7 E7"
click at [165, 275] on pre "A7 C#dim DMaj7 E7" at bounding box center [363, 276] width 396 height 12
click at [315, 279] on pre "A7 C#dim DMaj7 E7" at bounding box center [363, 276] width 396 height 12
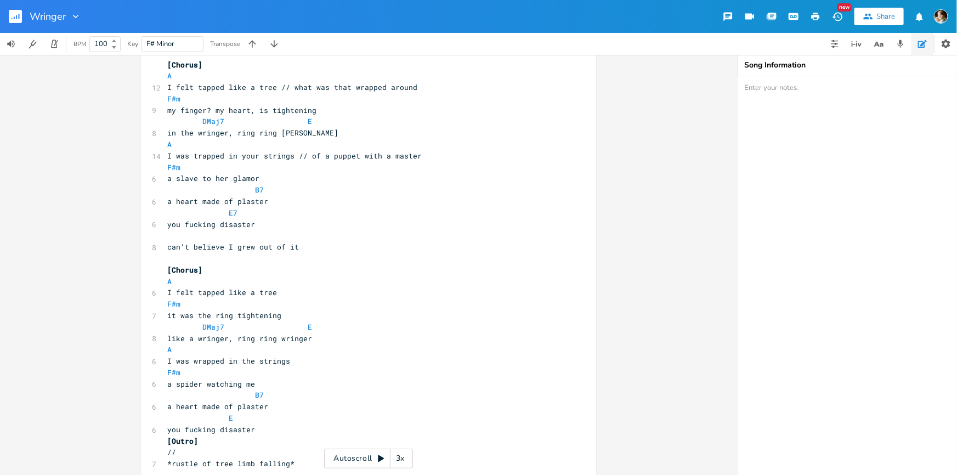
scroll to position [1048, 0]
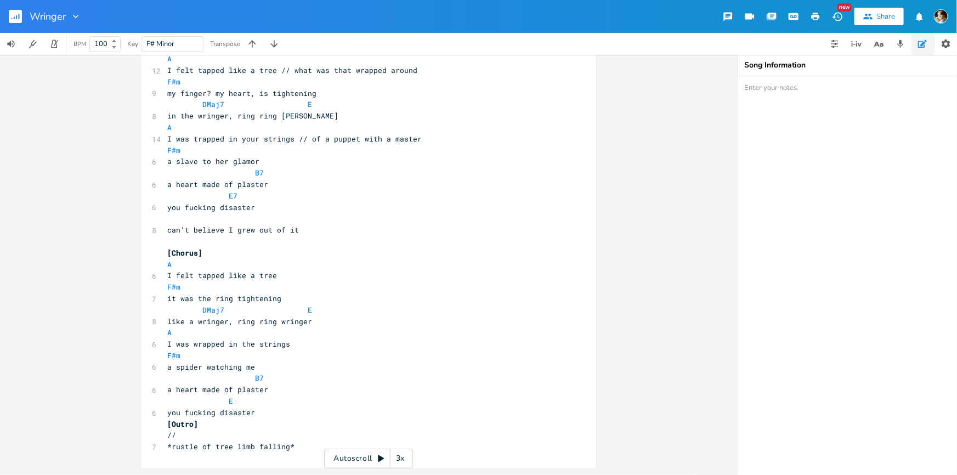
click at [320, 444] on pre "*rustle of tree limb falling*" at bounding box center [363, 448] width 396 height 12
type textarea "// *rustle of tree limb falling*"
click at [165, 434] on pre "//" at bounding box center [363, 436] width 396 height 12
click at [309, 228] on pre "can't believe I grew out of it" at bounding box center [363, 231] width 396 height 12
type textarea "can't believe I grew out of it"
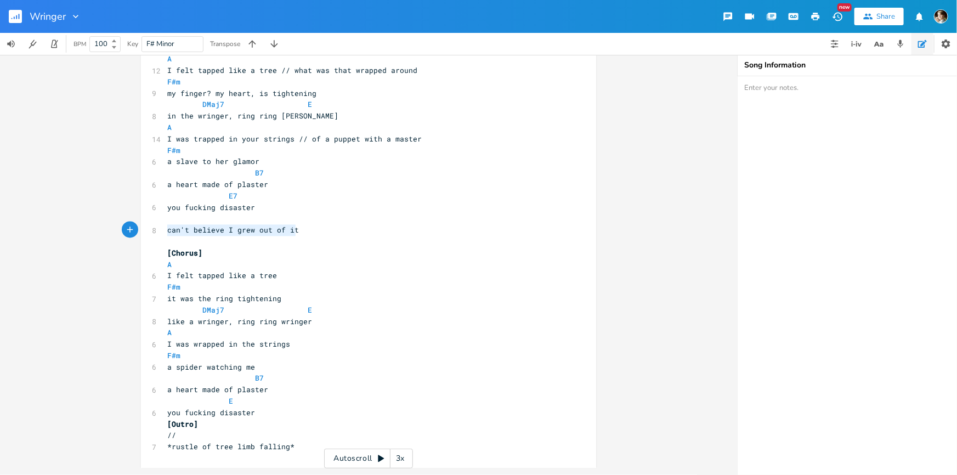
click at [167, 230] on span "can't believe I grew out of it" at bounding box center [233, 230] width 132 height 10
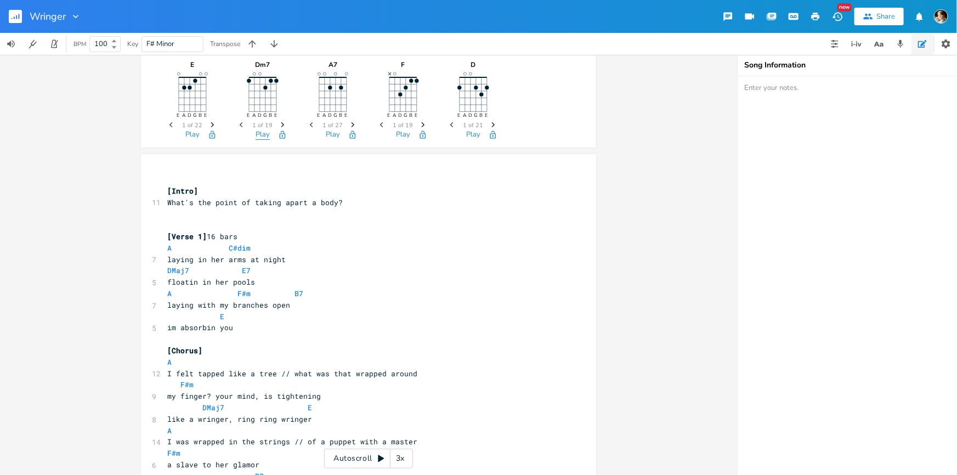
scroll to position [0, 0]
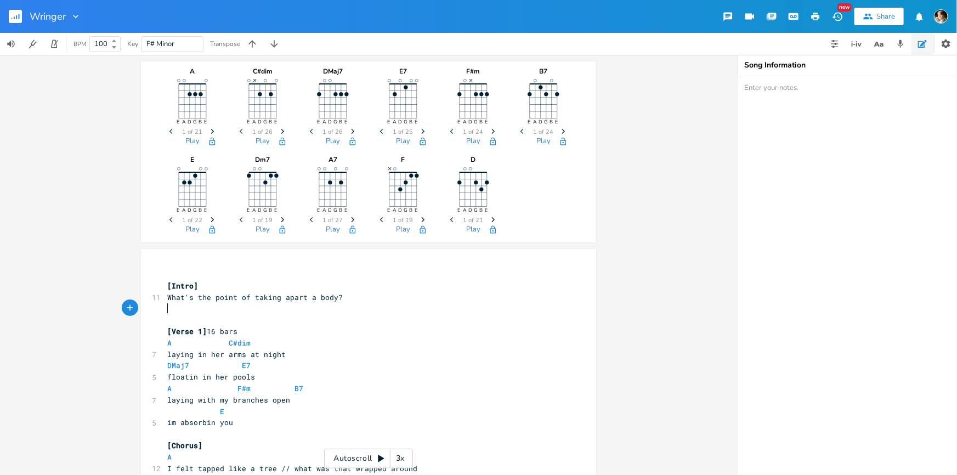
click at [220, 308] on pre "​" at bounding box center [363, 309] width 396 height 12
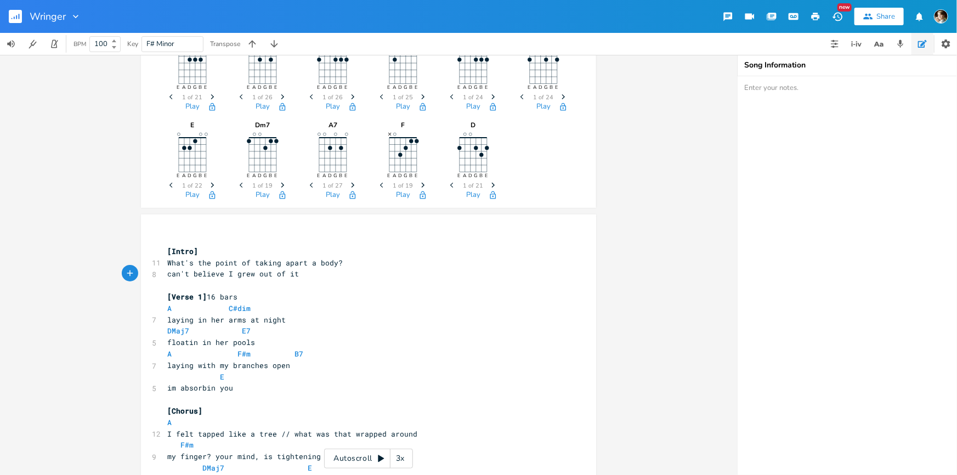
scroll to position [49, 0]
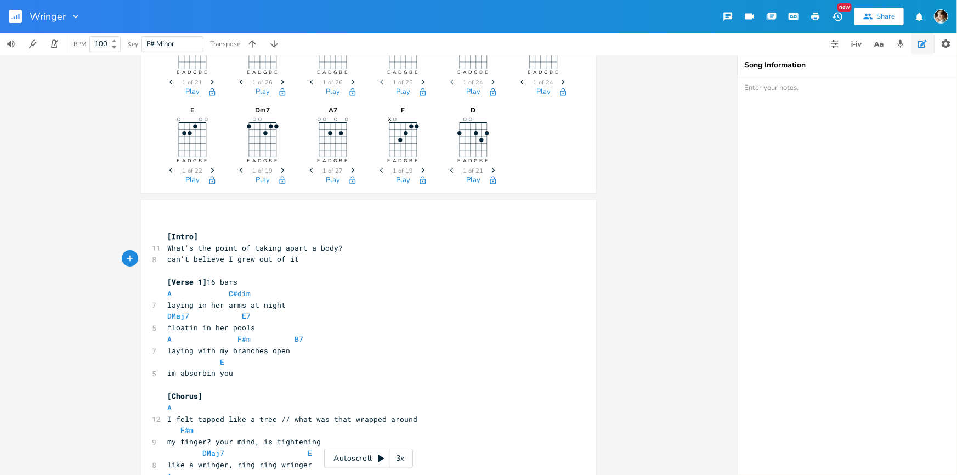
click at [279, 259] on span "can't believe I grew out of it" at bounding box center [233, 259] width 132 height 10
click at [303, 258] on pre "can't believe I grew out of it" at bounding box center [363, 259] width 396 height 12
click at [232, 259] on span "can't believe I grew out of it" at bounding box center [233, 259] width 132 height 10
click at [366, 244] on pre "What's the point of taking apart a body?" at bounding box center [363, 248] width 396 height 12
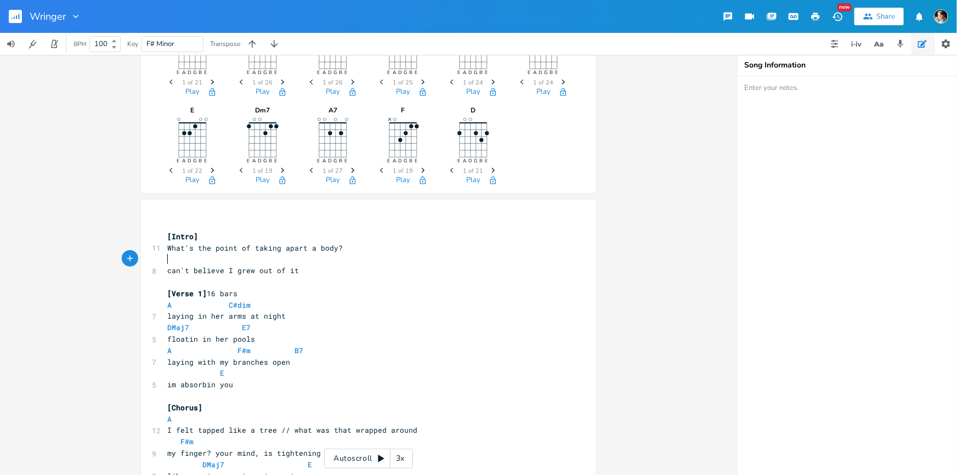
click at [301, 360] on pre "laying with my branches open" at bounding box center [363, 363] width 396 height 12
click at [221, 314] on span "laying in her arms at night" at bounding box center [226, 316] width 118 height 10
click at [281, 318] on pre "laying in her arms at night" at bounding box center [363, 317] width 396 height 12
click at [251, 268] on span "can't believe I grew out of it" at bounding box center [233, 271] width 132 height 10
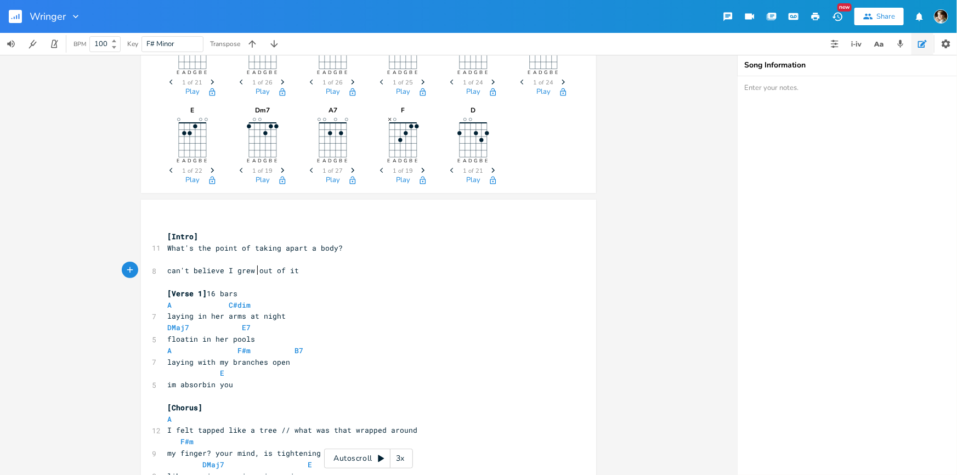
click at [225, 268] on span "can't believe I grew out of it" at bounding box center [233, 271] width 132 height 10
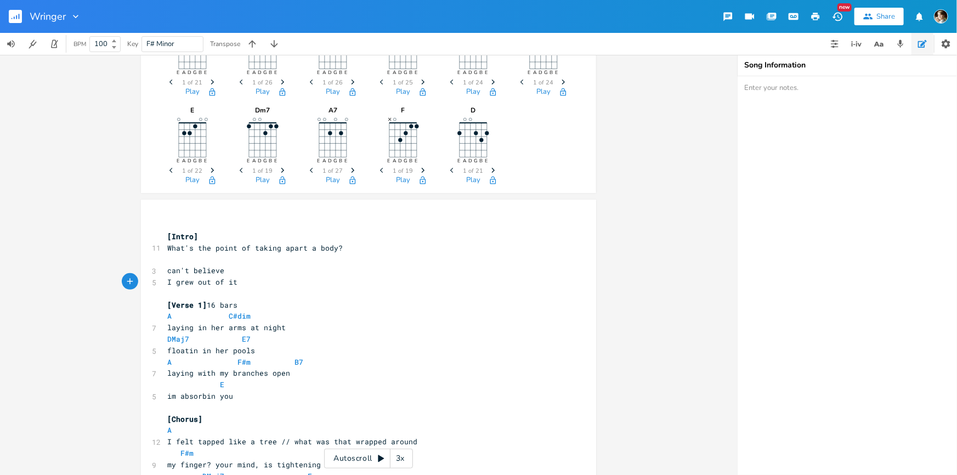
type textarea "I grew out of it"
click at [240, 279] on pre "I grew out of it" at bounding box center [363, 282] width 396 height 12
click at [232, 398] on pre "im absorbin you" at bounding box center [363, 397] width 396 height 12
type textarea "im absorbin you"
click at [165, 394] on pre "im absorbin you" at bounding box center [363, 397] width 396 height 12
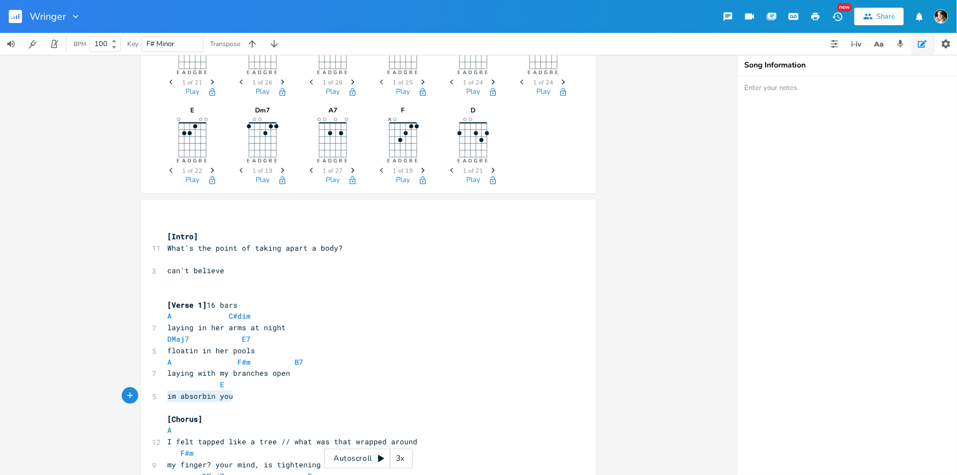
paste textarea
click at [213, 385] on span at bounding box center [211, 385] width 18 height 12
click at [227, 269] on pre "can't believe" at bounding box center [363, 271] width 396 height 12
type textarea "can't believe"
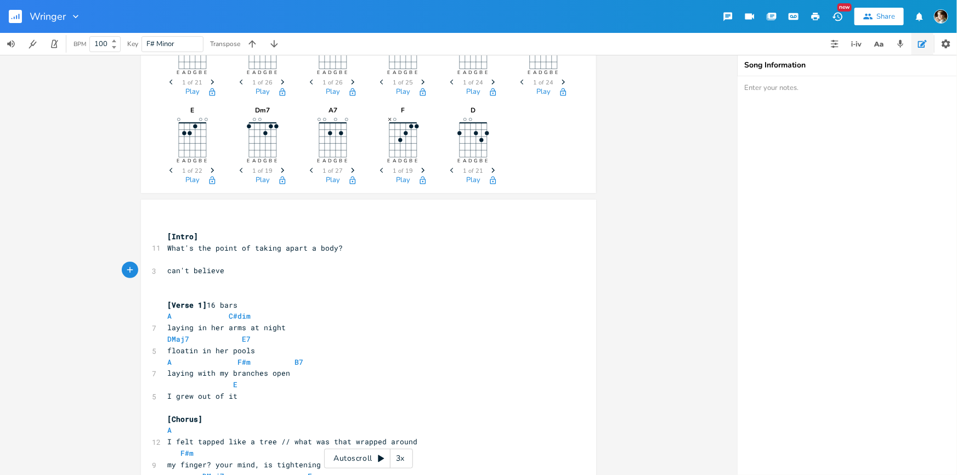
click at [165, 270] on pre "can't believe" at bounding box center [363, 271] width 396 height 12
click at [165, 395] on pre "I grew out of it" at bounding box center [363, 397] width 396 height 12
paste textarea
click at [227, 386] on span "E" at bounding box center [202, 385] width 70 height 10
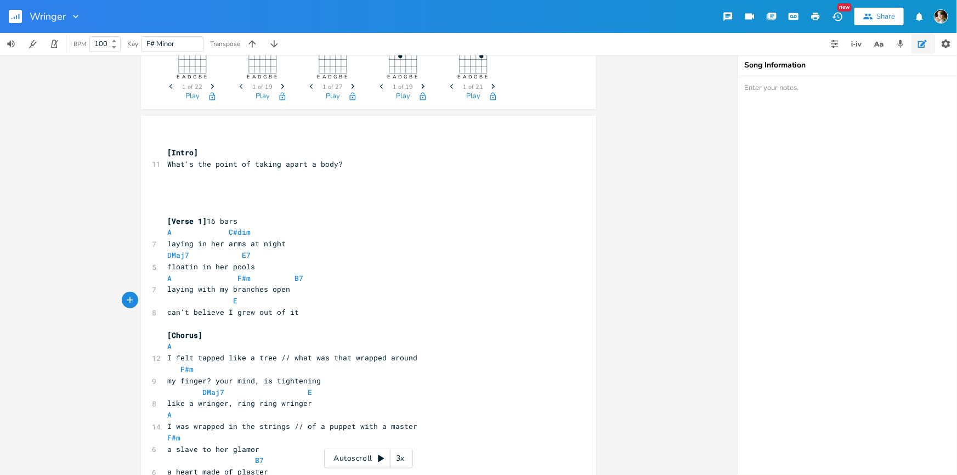
scroll to position [149, 0]
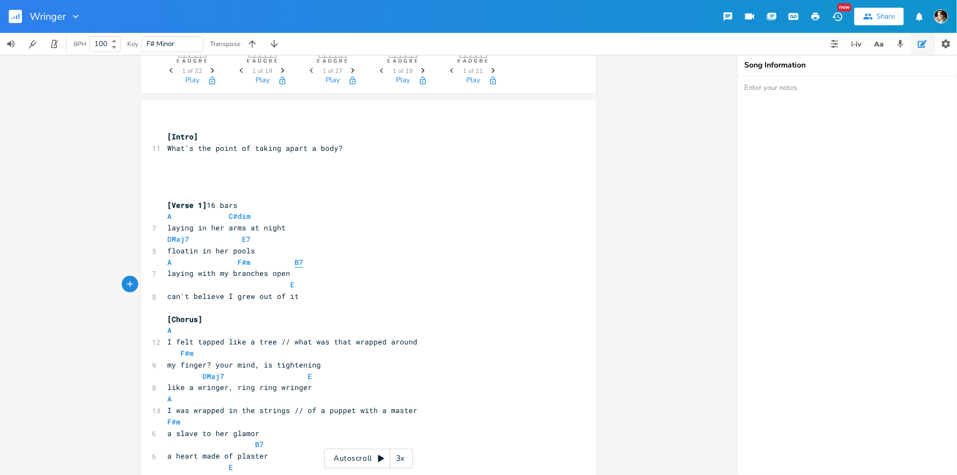
click at [289, 259] on span "A F#m B7" at bounding box center [235, 262] width 136 height 10
type textarea "B7"
click at [314, 263] on pre "A F#m B7" at bounding box center [363, 263] width 396 height 12
click at [202, 288] on span at bounding box center [211, 285] width 18 height 12
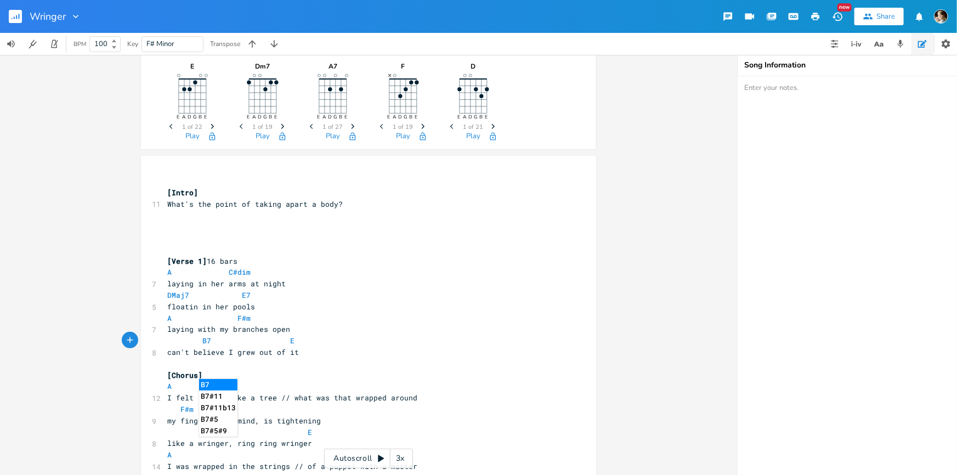
scroll to position [111, 0]
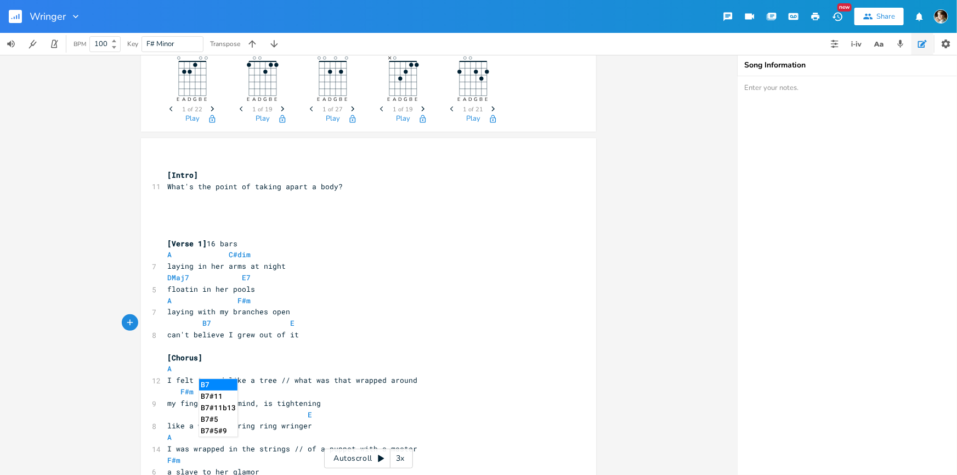
click at [329, 326] on pre "B7 E" at bounding box center [363, 324] width 396 height 12
